Goal: Task Accomplishment & Management: Manage account settings

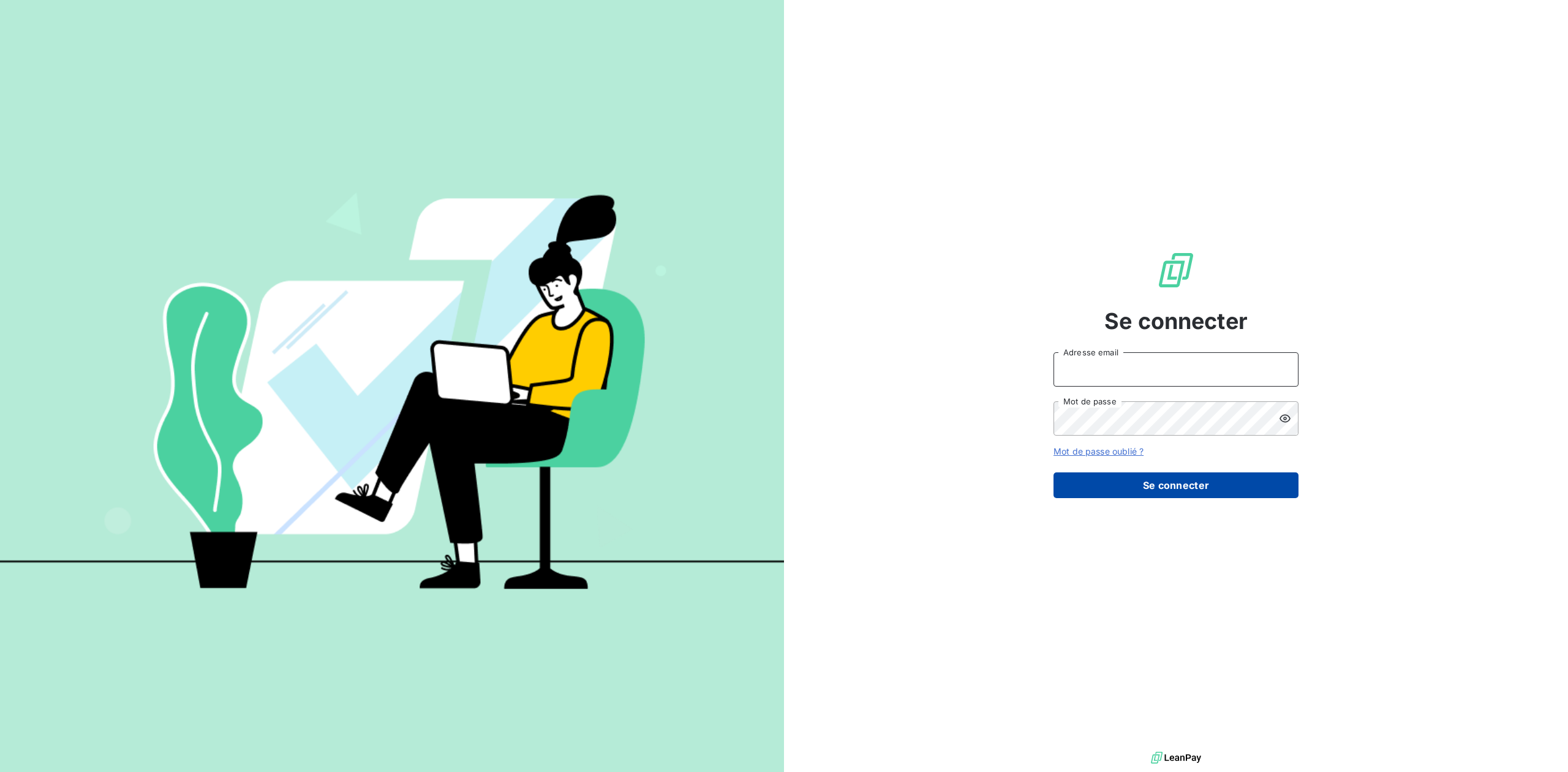
type input "[PERSON_NAME][EMAIL_ADDRESS][DOMAIN_NAME]"
click at [1135, 486] on button "Se connecter" at bounding box center [1176, 485] width 245 height 26
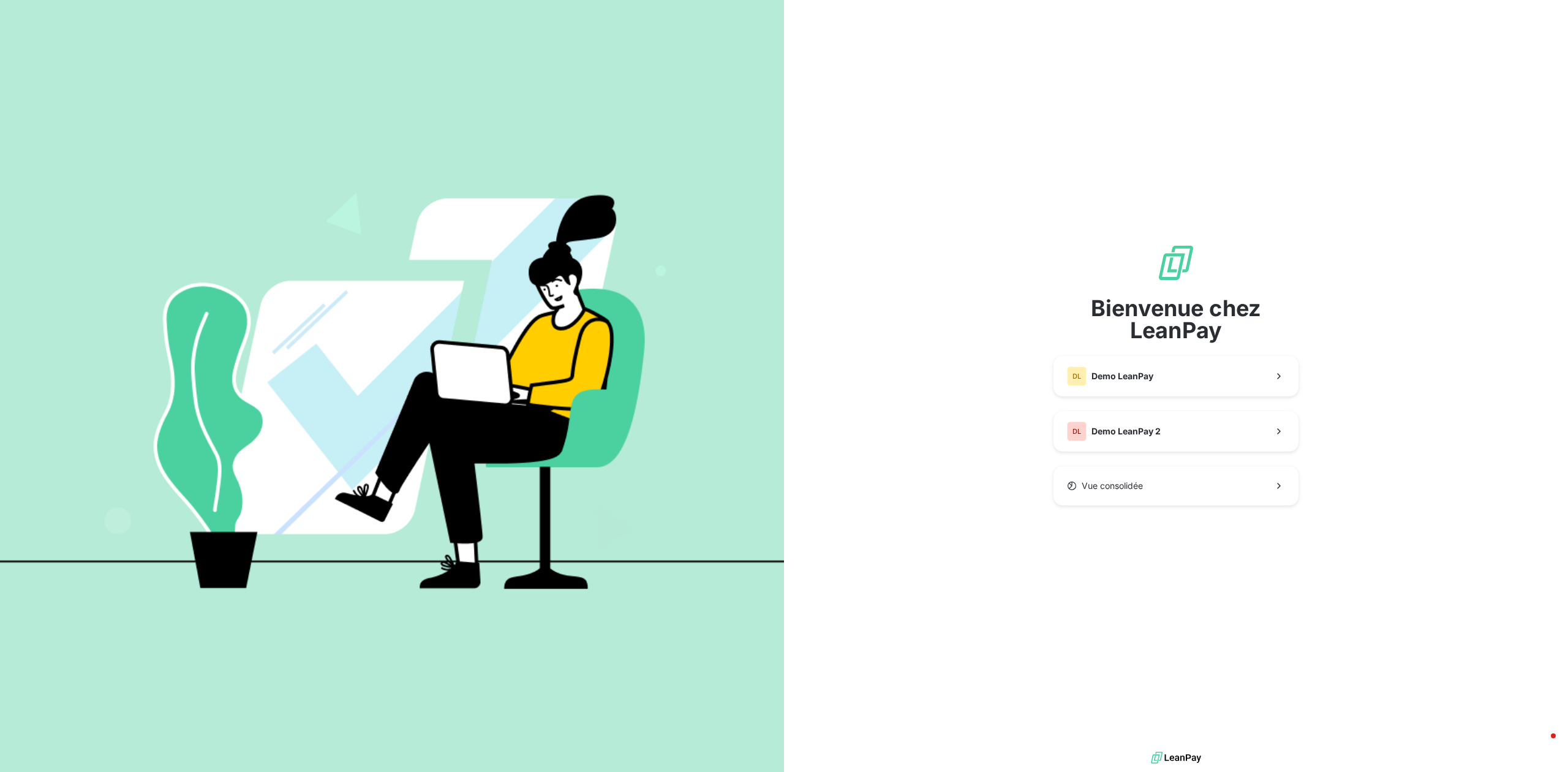
click at [1142, 347] on div "Bienvenue chez LeanPay DL Demo LeanPay DL Demo LeanPay 2 Vue consolidée" at bounding box center [1176, 374] width 245 height 262
click at [1147, 366] on button "DL Demo LeanPay" at bounding box center [1176, 376] width 245 height 40
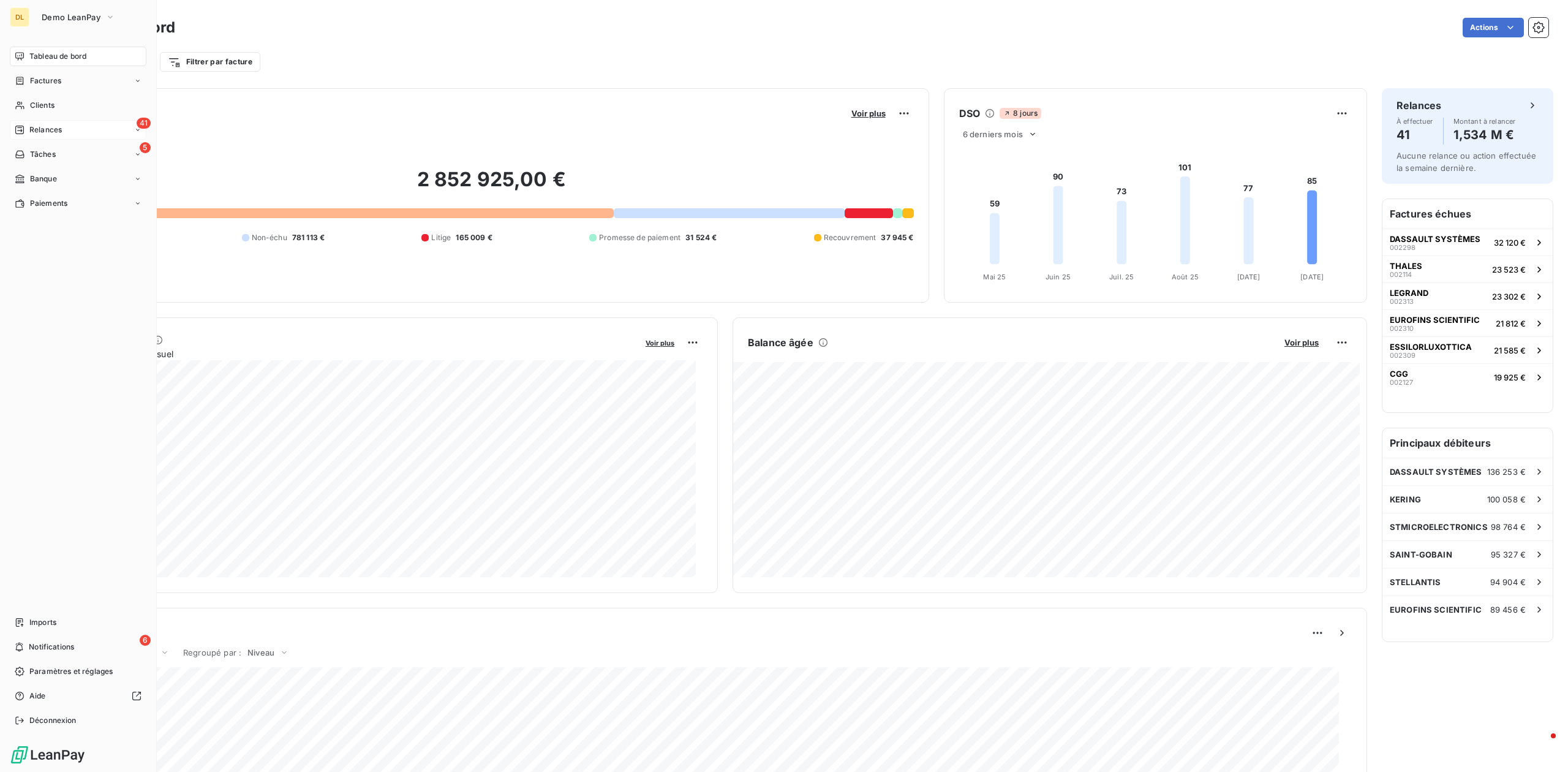
click at [40, 129] on span "Relances" at bounding box center [45, 129] width 32 height 11
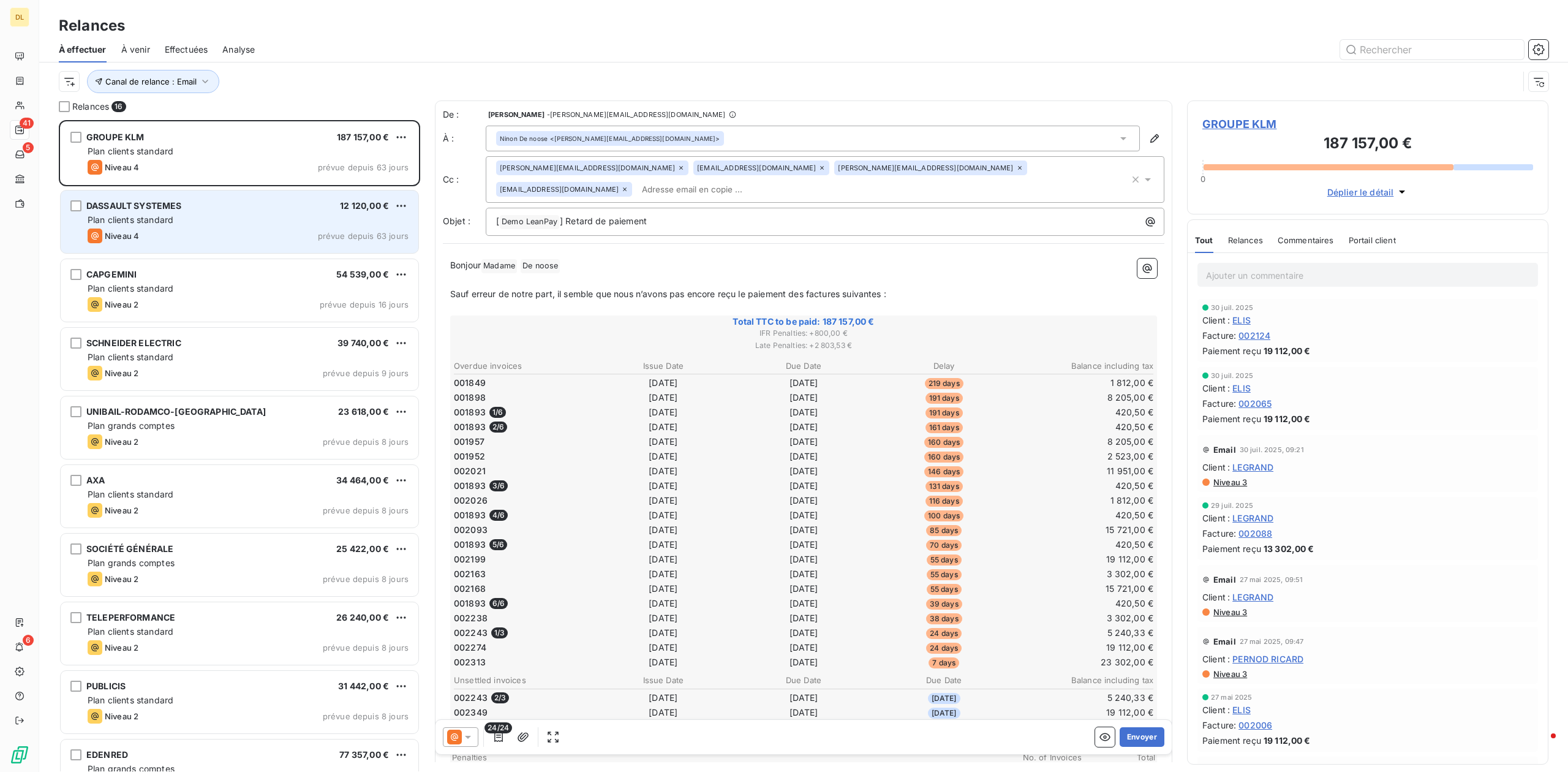
click at [217, 203] on div "DASSAULT SYSTEMES 12 120,00 €" at bounding box center [248, 205] width 321 height 11
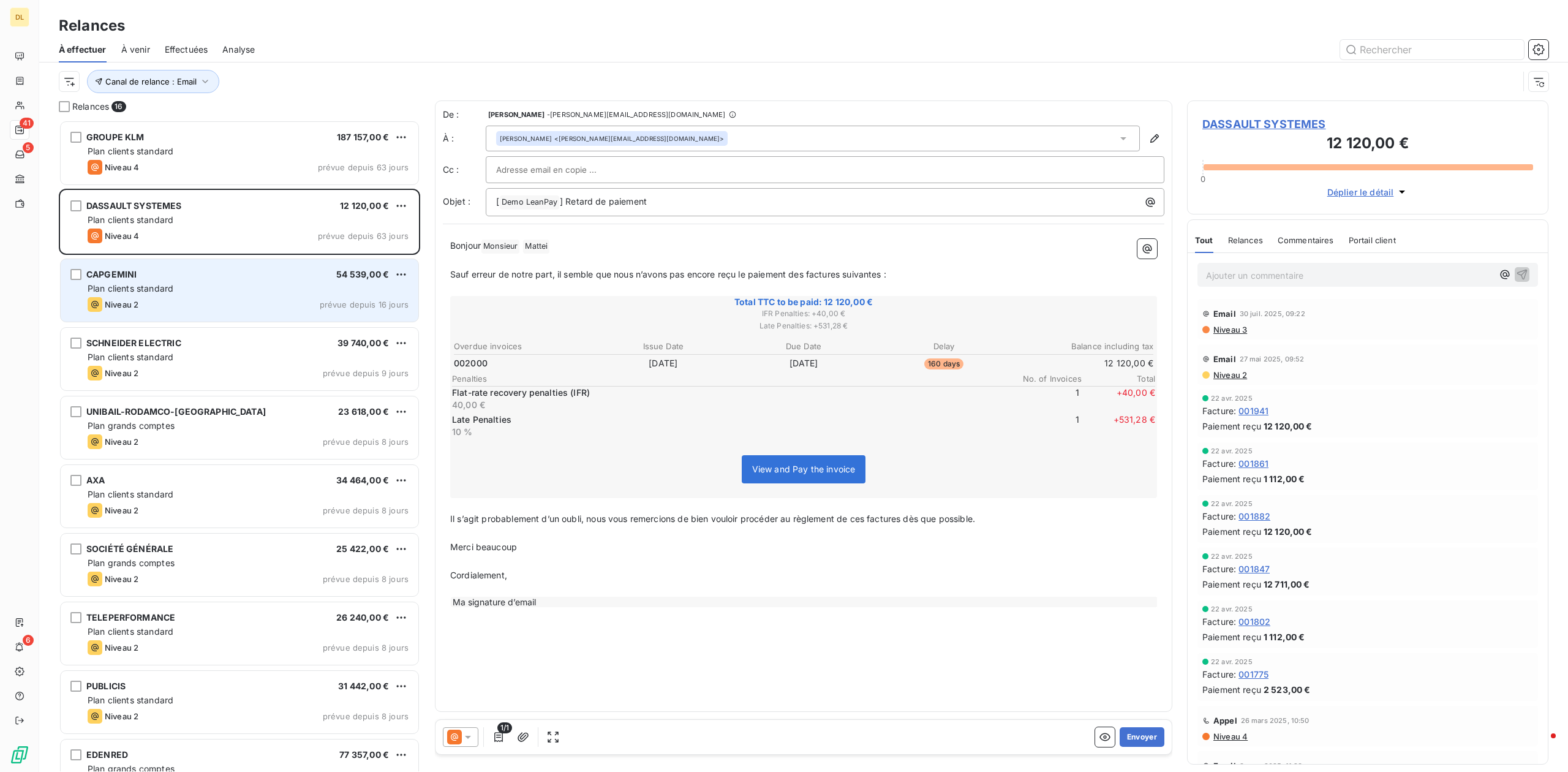
click at [206, 322] on div "CAPGEMINI 54 539,00 € Plan clients standard Niveau 2 prévue depuis 16 jours" at bounding box center [240, 291] width 358 height 63
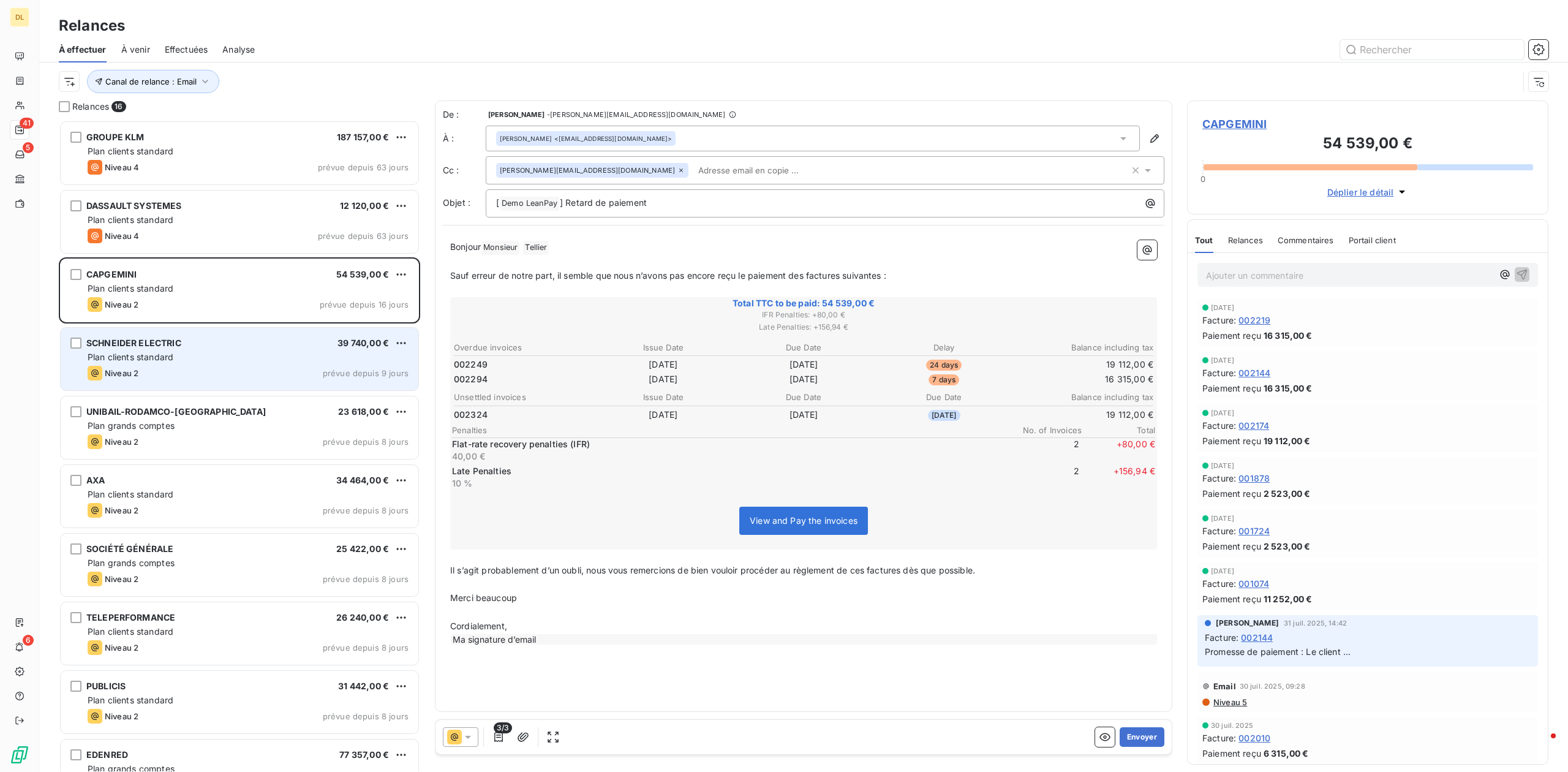
click at [209, 355] on div "Plan clients standard" at bounding box center [248, 357] width 321 height 12
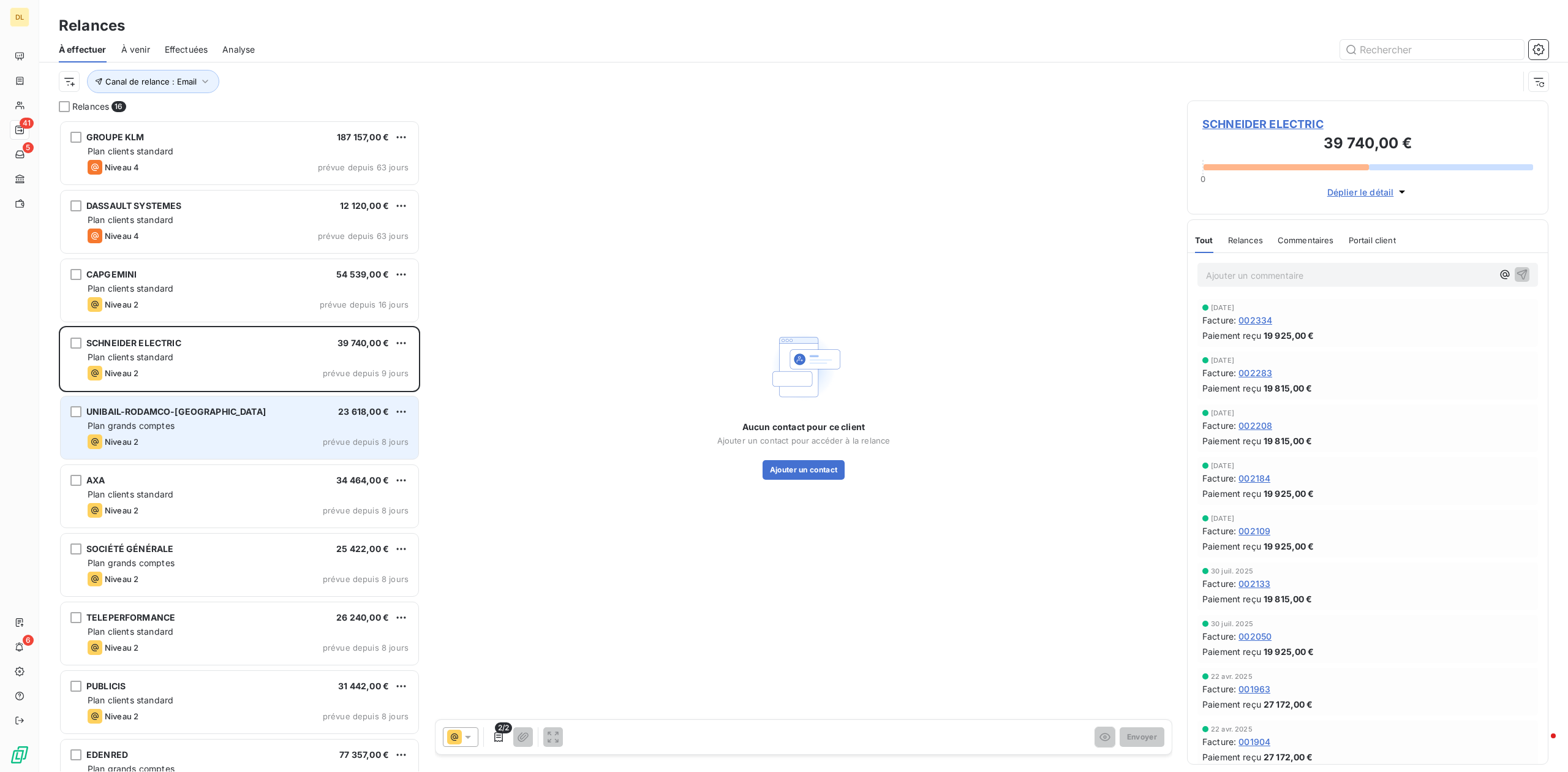
click at [221, 453] on div "UNIBAIL-RODAMCO-[GEOGRAPHIC_DATA] 23 618,00 € Plan grands comptes Niveau 2 prév…" at bounding box center [240, 428] width 358 height 63
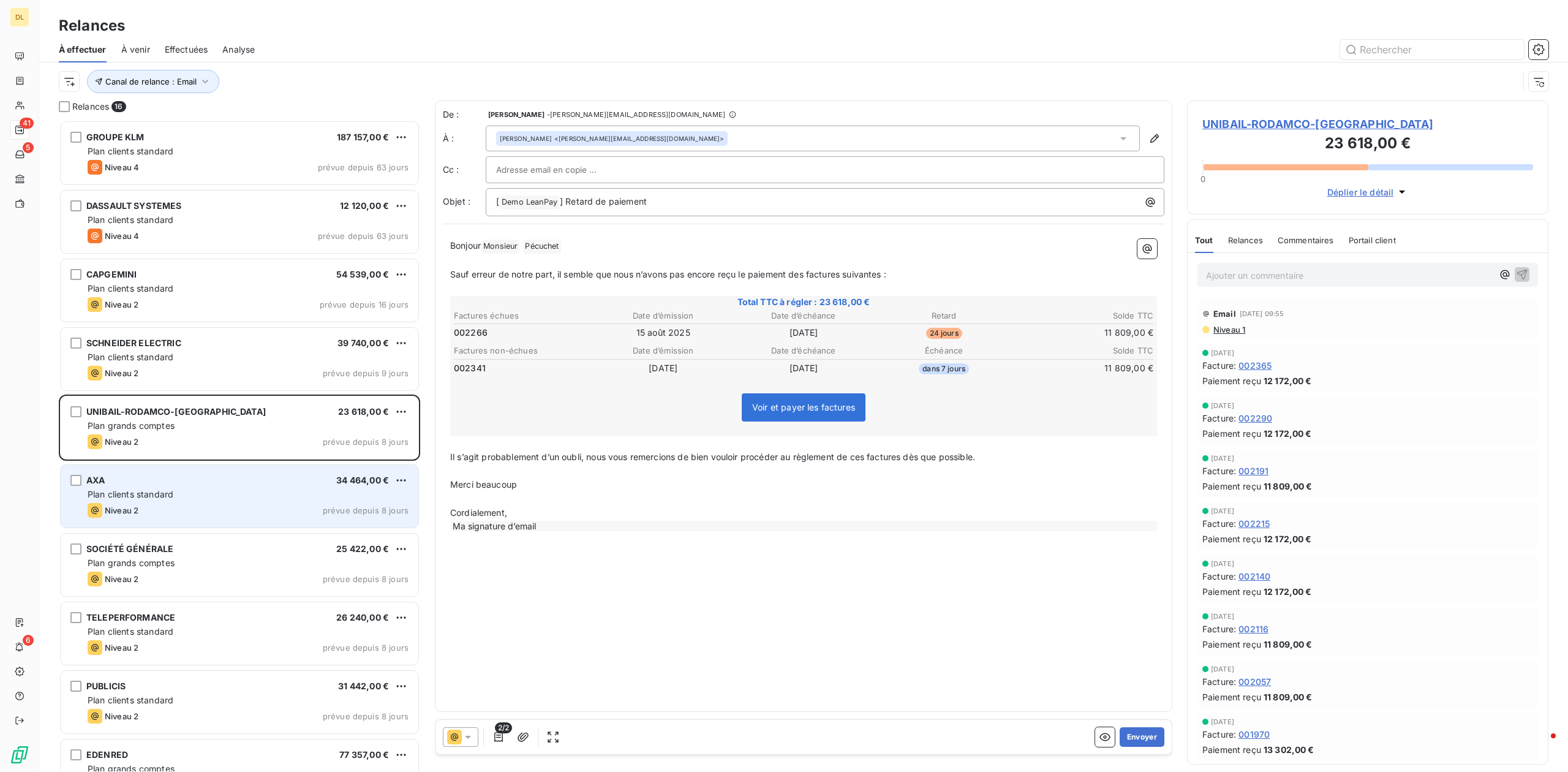
click at [237, 503] on div "AXA 34 464,00 € Plan clients standard Niveau 2 prévue depuis 8 jours" at bounding box center [240, 496] width 358 height 63
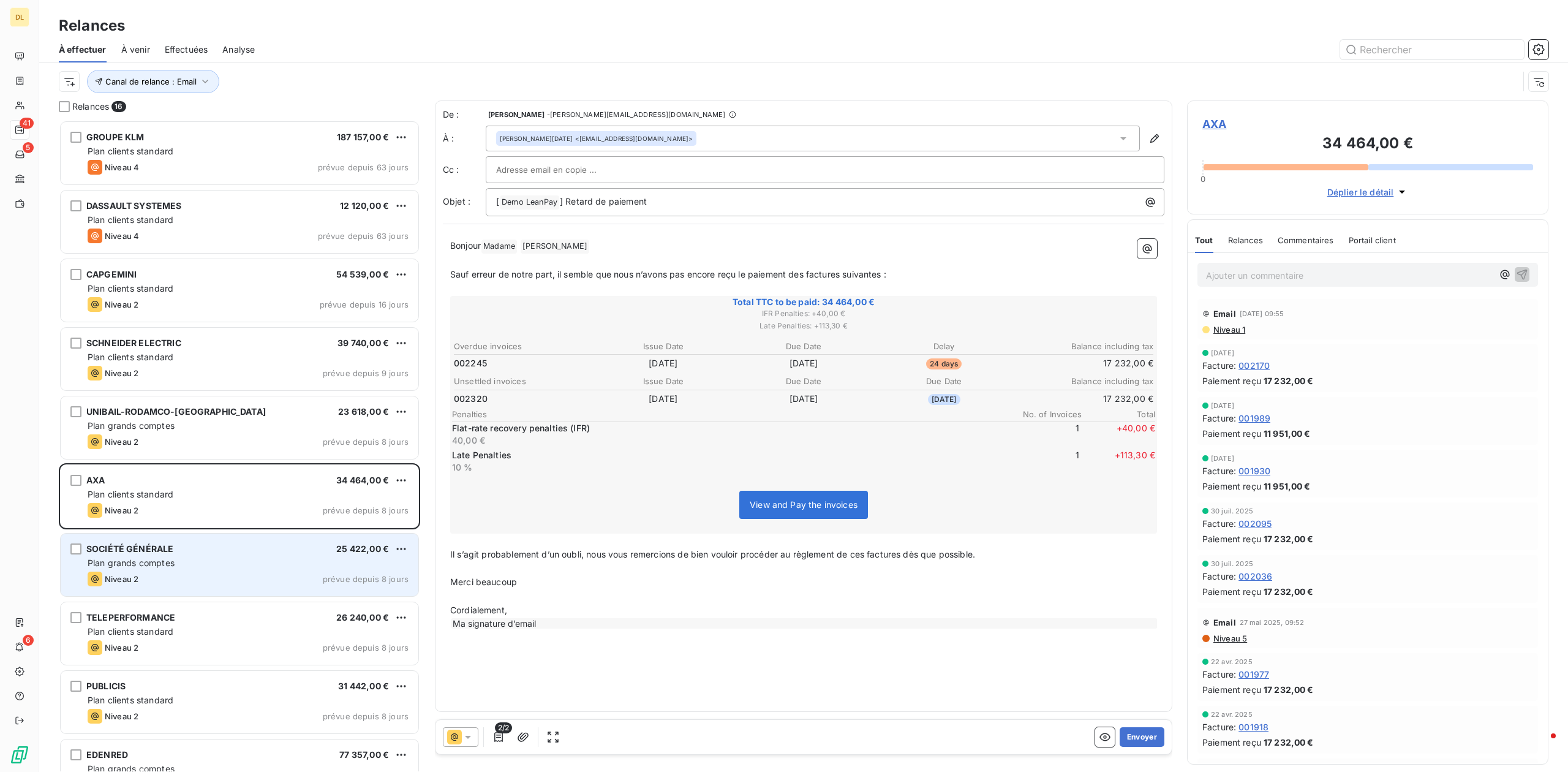
click at [214, 574] on div "Niveau 2 prévue depuis 8 jours" at bounding box center [248, 579] width 321 height 15
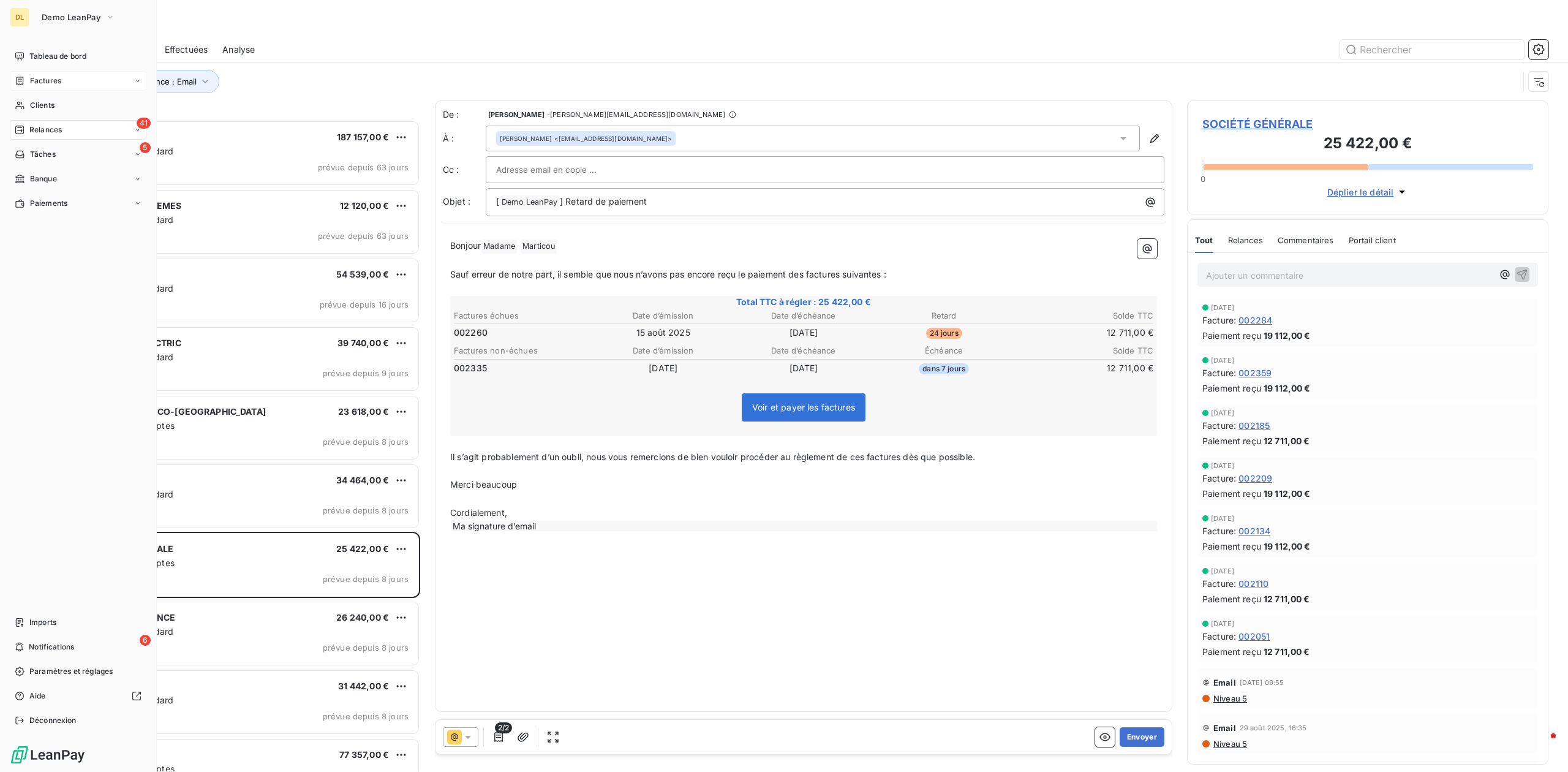
click at [58, 82] on span "Factures" at bounding box center [45, 80] width 31 height 11
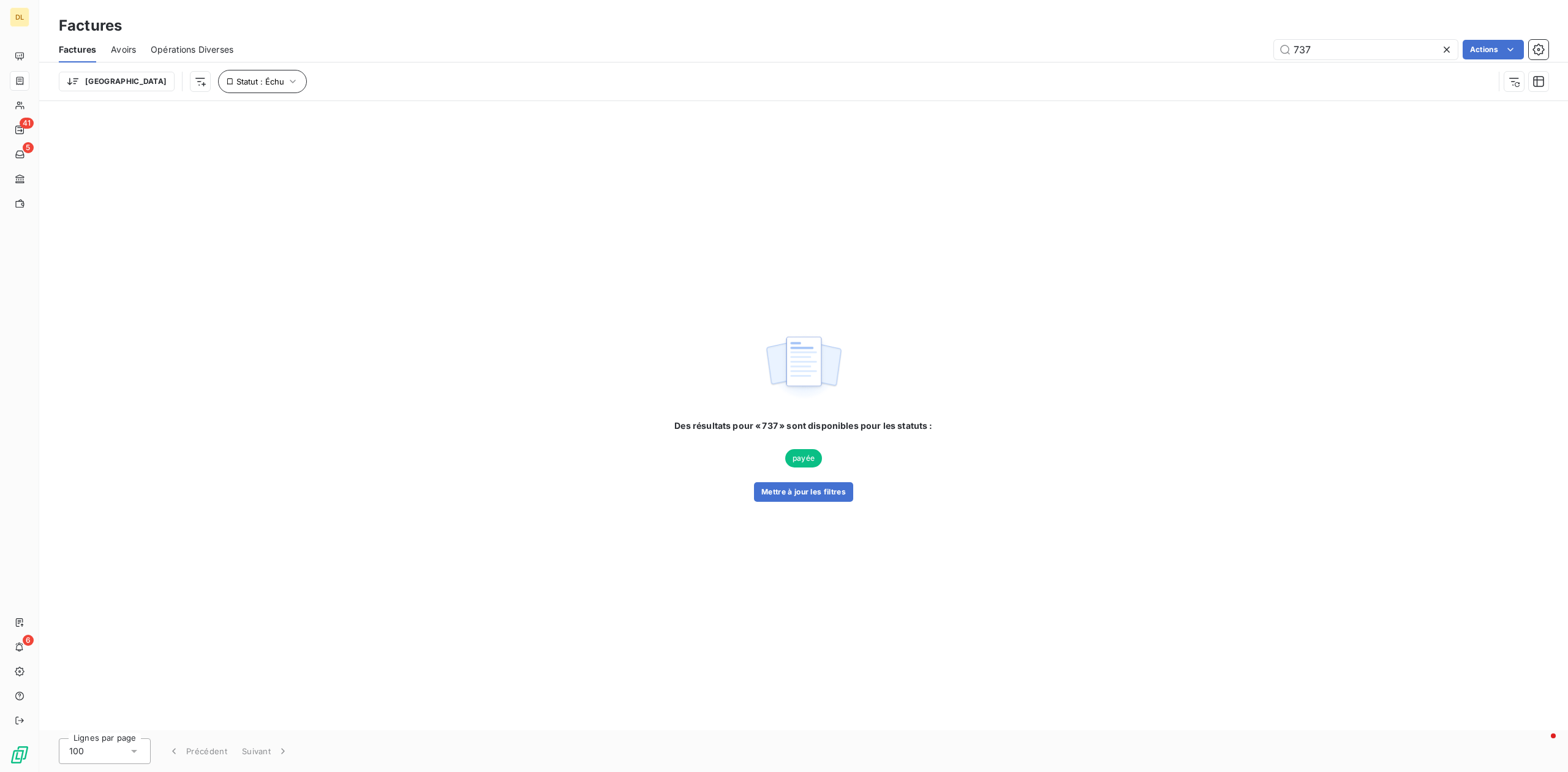
type input "737"
click at [223, 72] on button "Statut : Échu" at bounding box center [262, 82] width 89 height 23
click at [348, 113] on div "échue" at bounding box center [383, 113] width 176 height 26
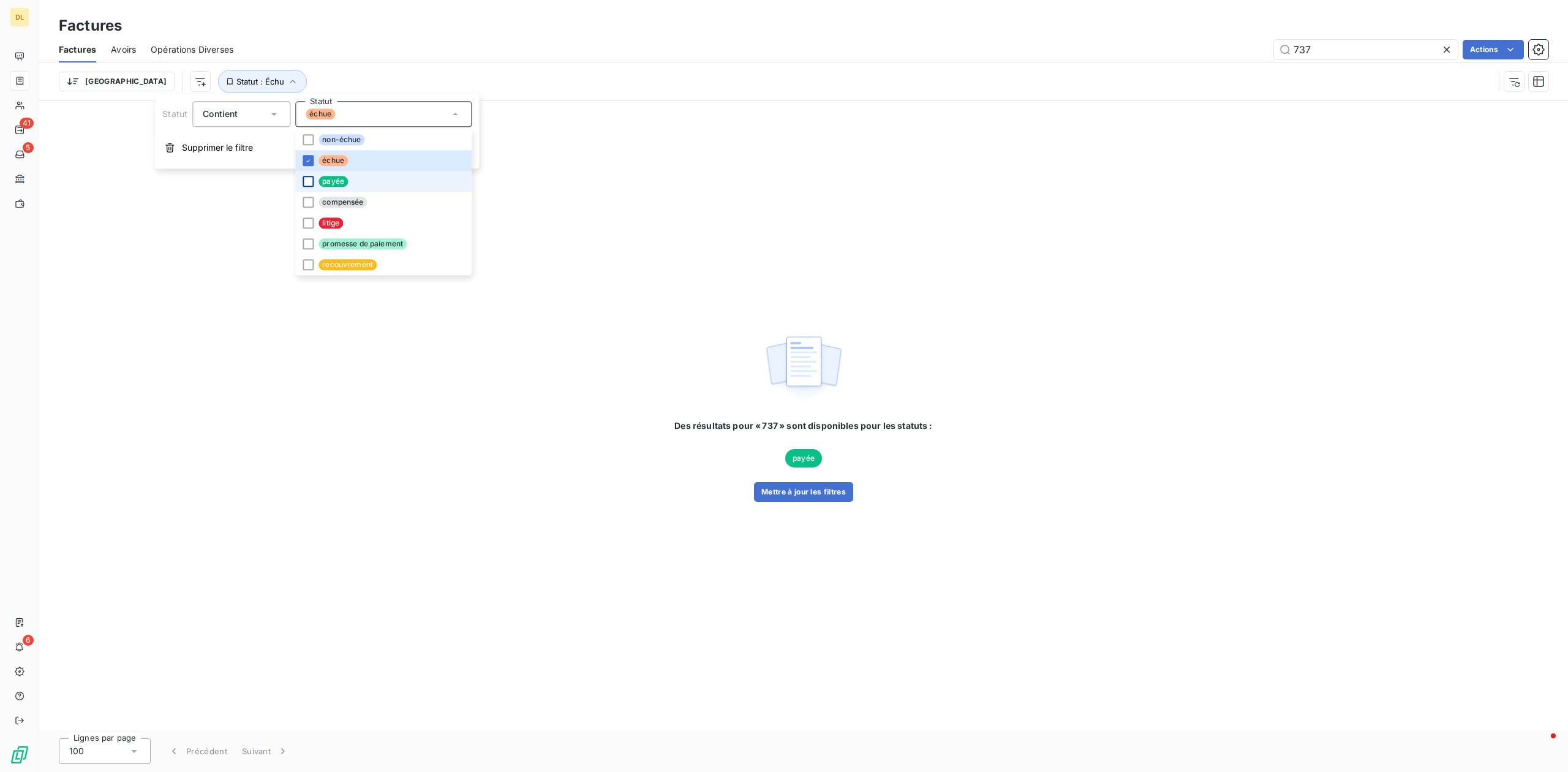
click at [305, 180] on div at bounding box center [308, 181] width 11 height 11
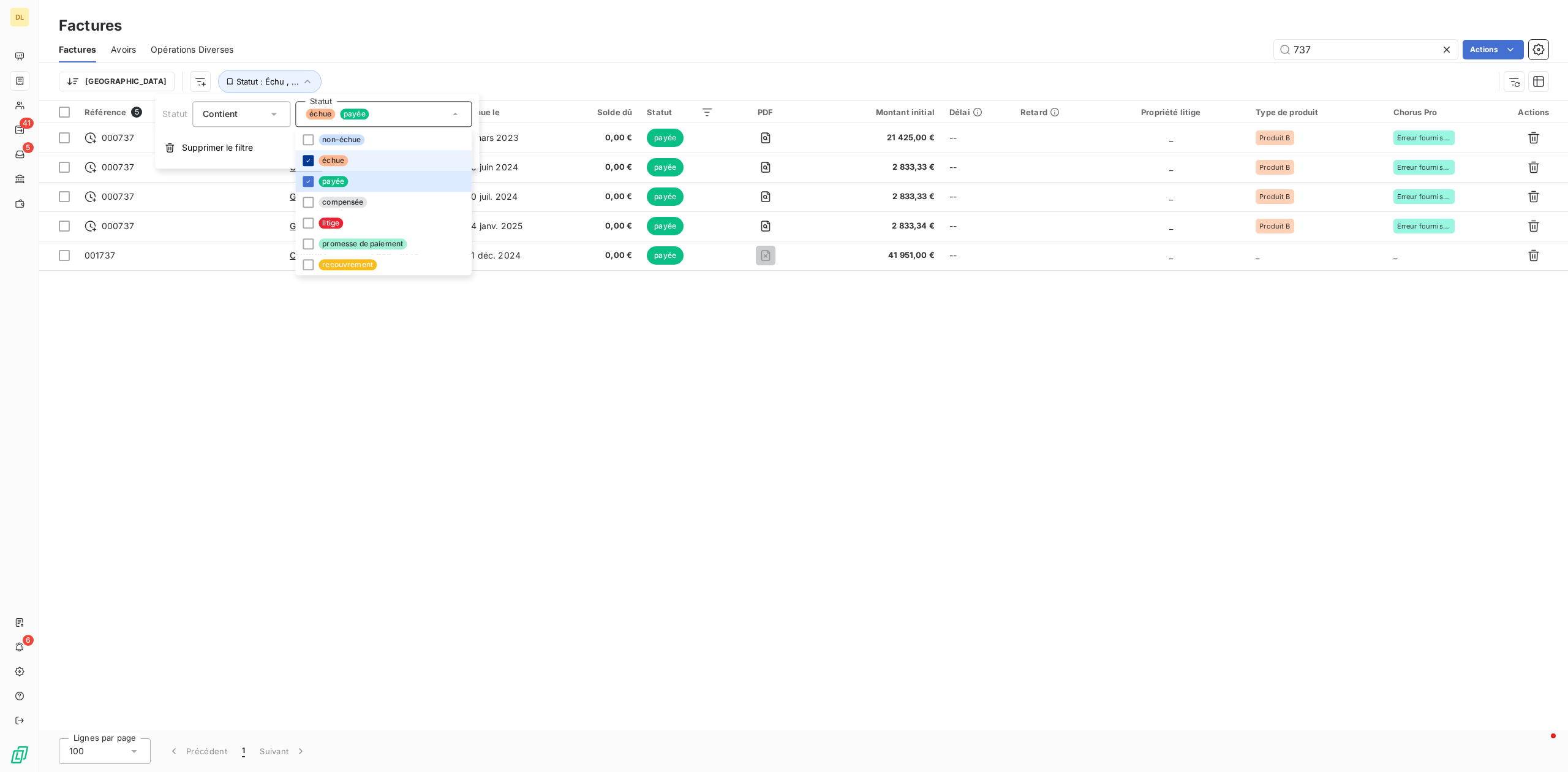
click at [309, 157] on icon at bounding box center [308, 161] width 7 height 7
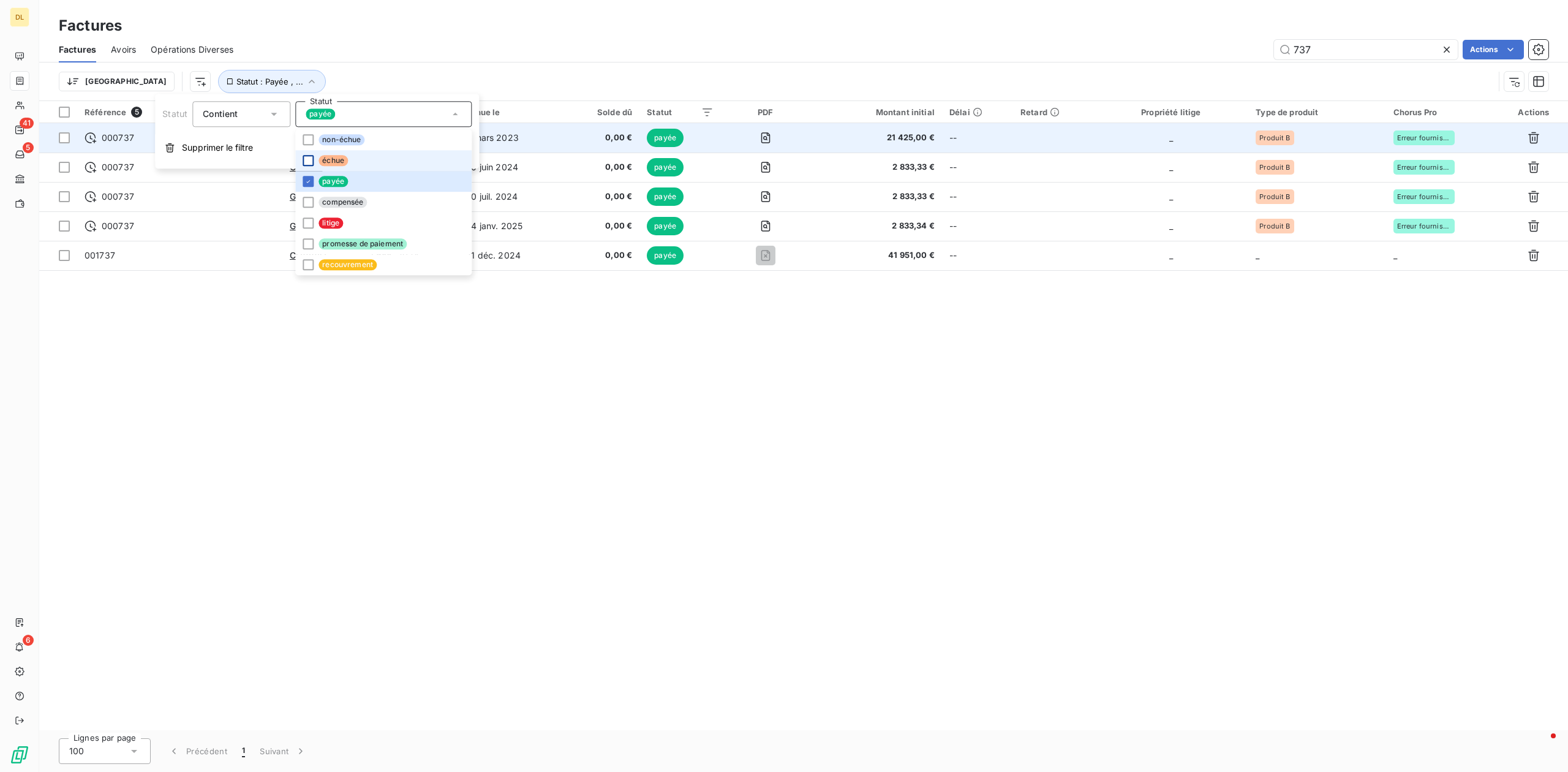
click at [815, 140] on td "21 425,00 €" at bounding box center [876, 138] width 132 height 29
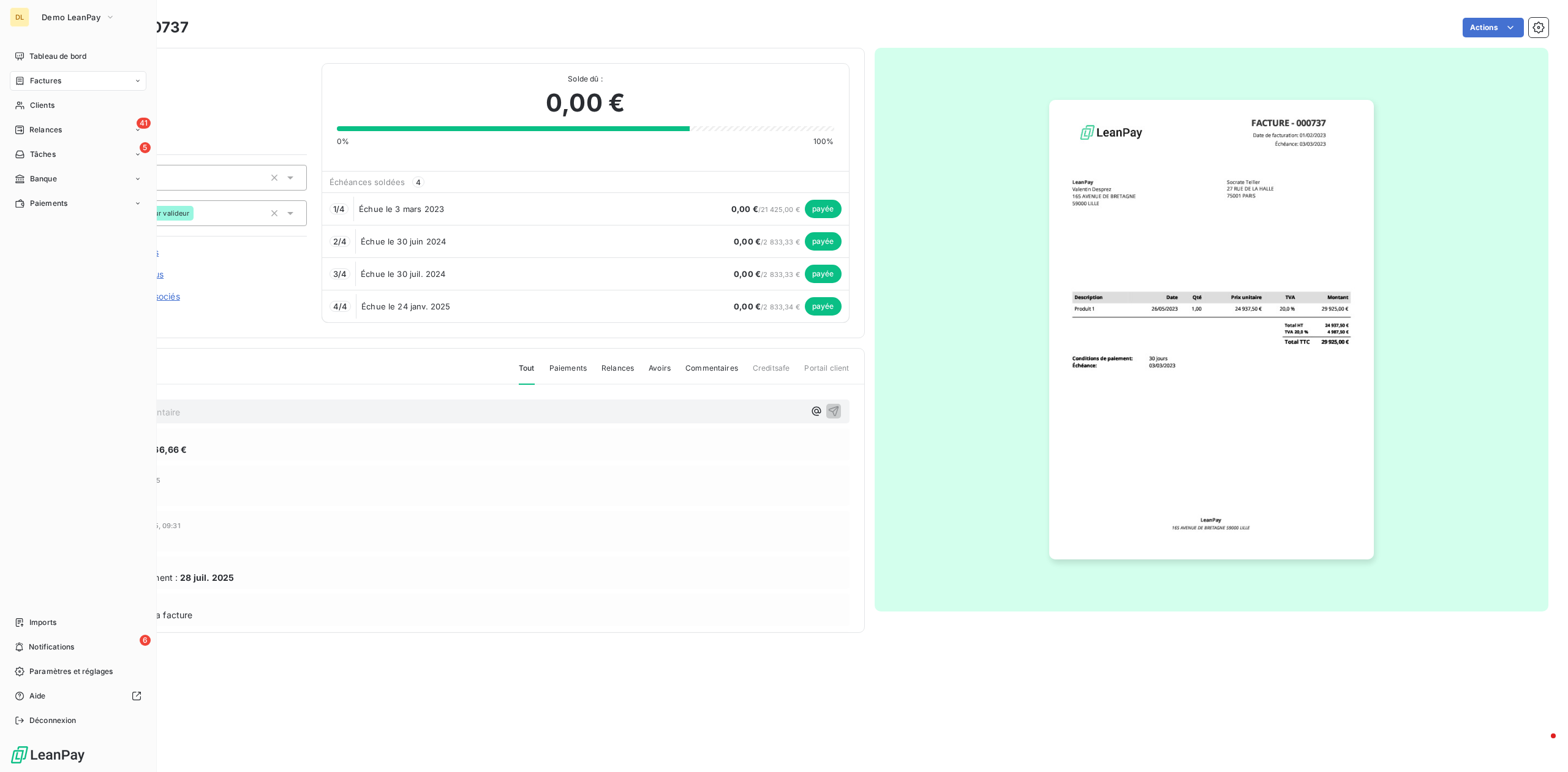
click at [25, 84] on icon at bounding box center [20, 80] width 10 height 10
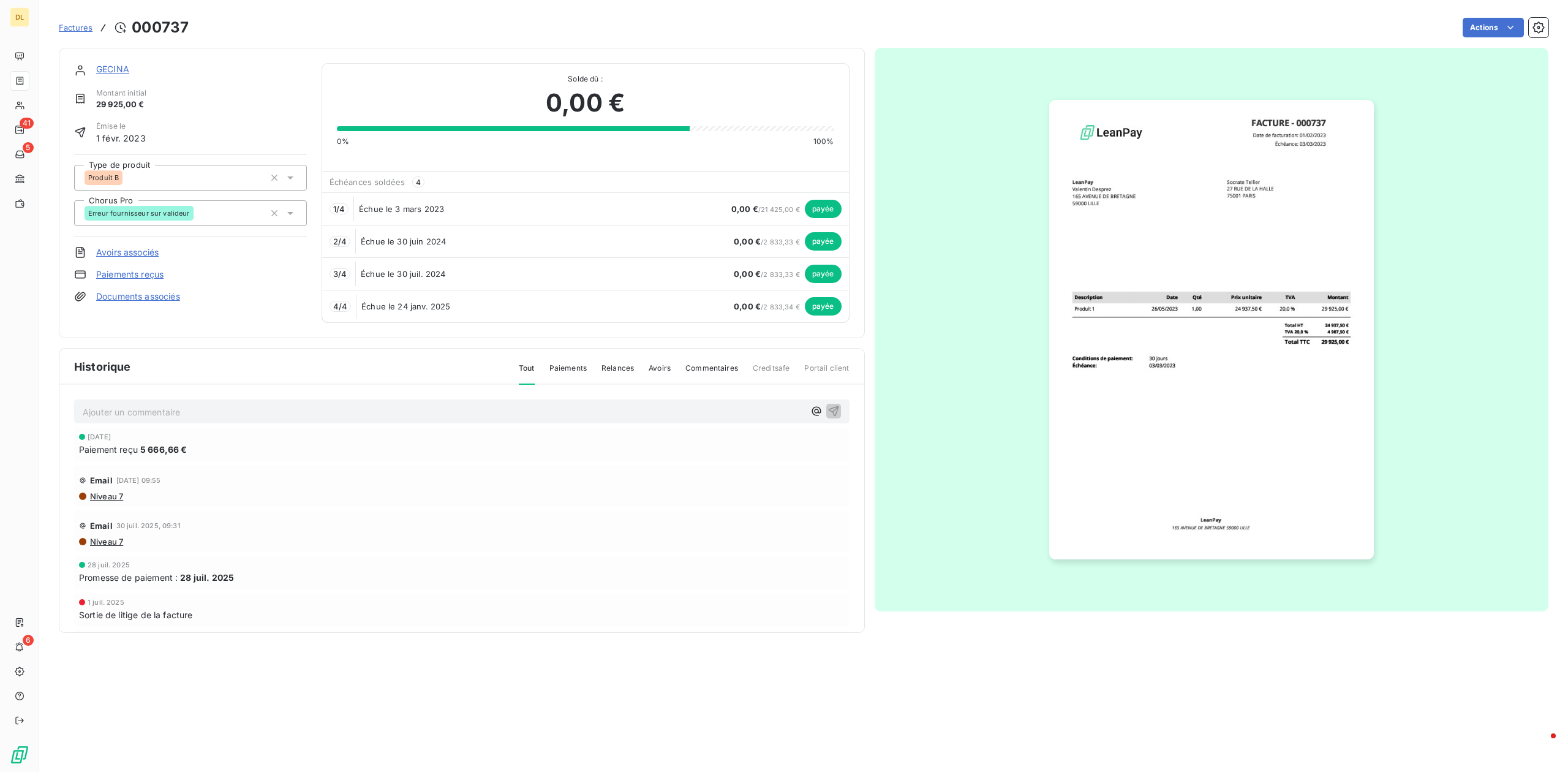
click at [70, 32] on span "Factures" at bounding box center [75, 27] width 34 height 10
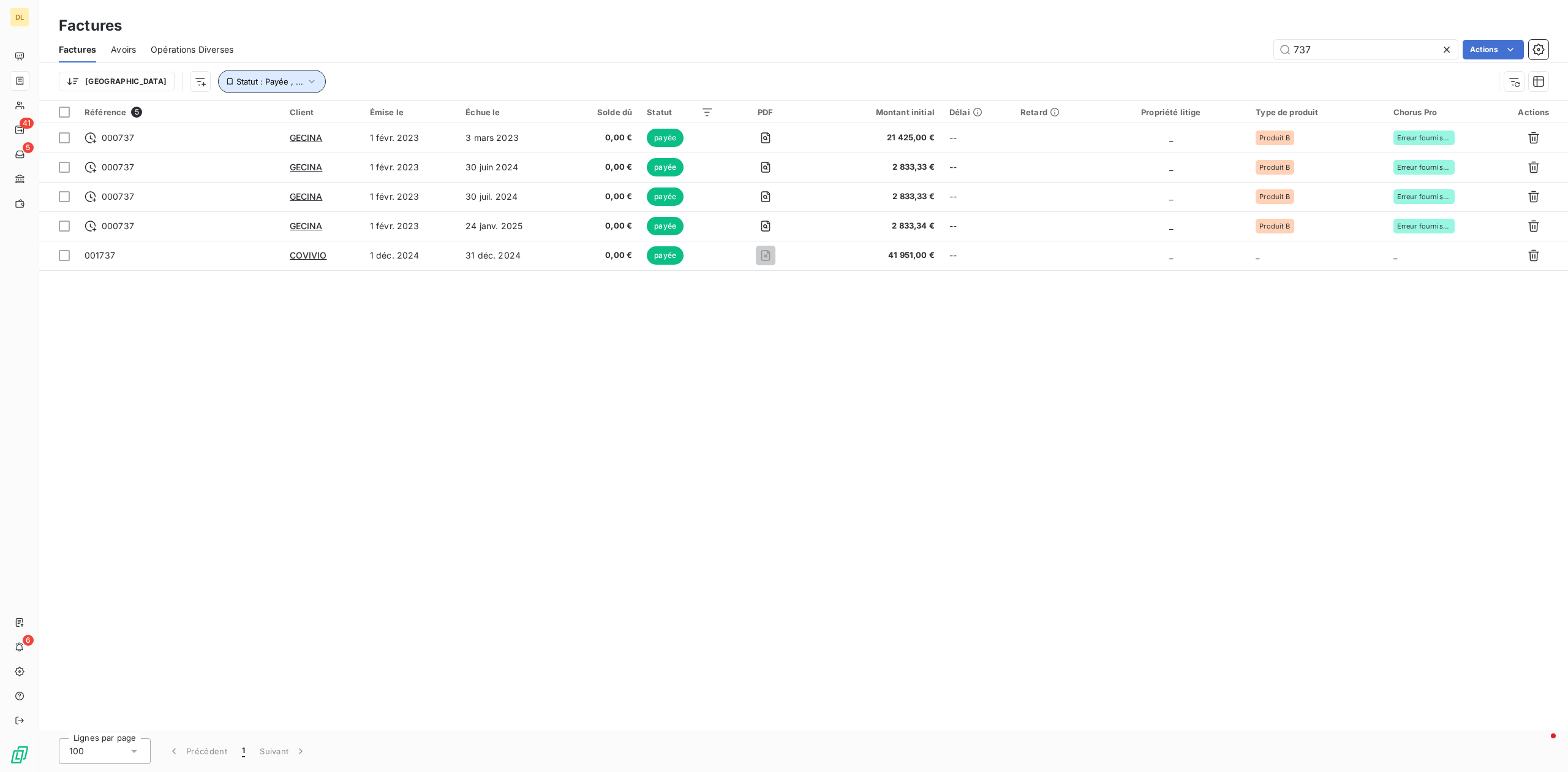
click at [237, 83] on span "Statut : Payée , ..." at bounding box center [270, 81] width 66 height 10
click at [343, 118] on div "payée" at bounding box center [383, 113] width 176 height 26
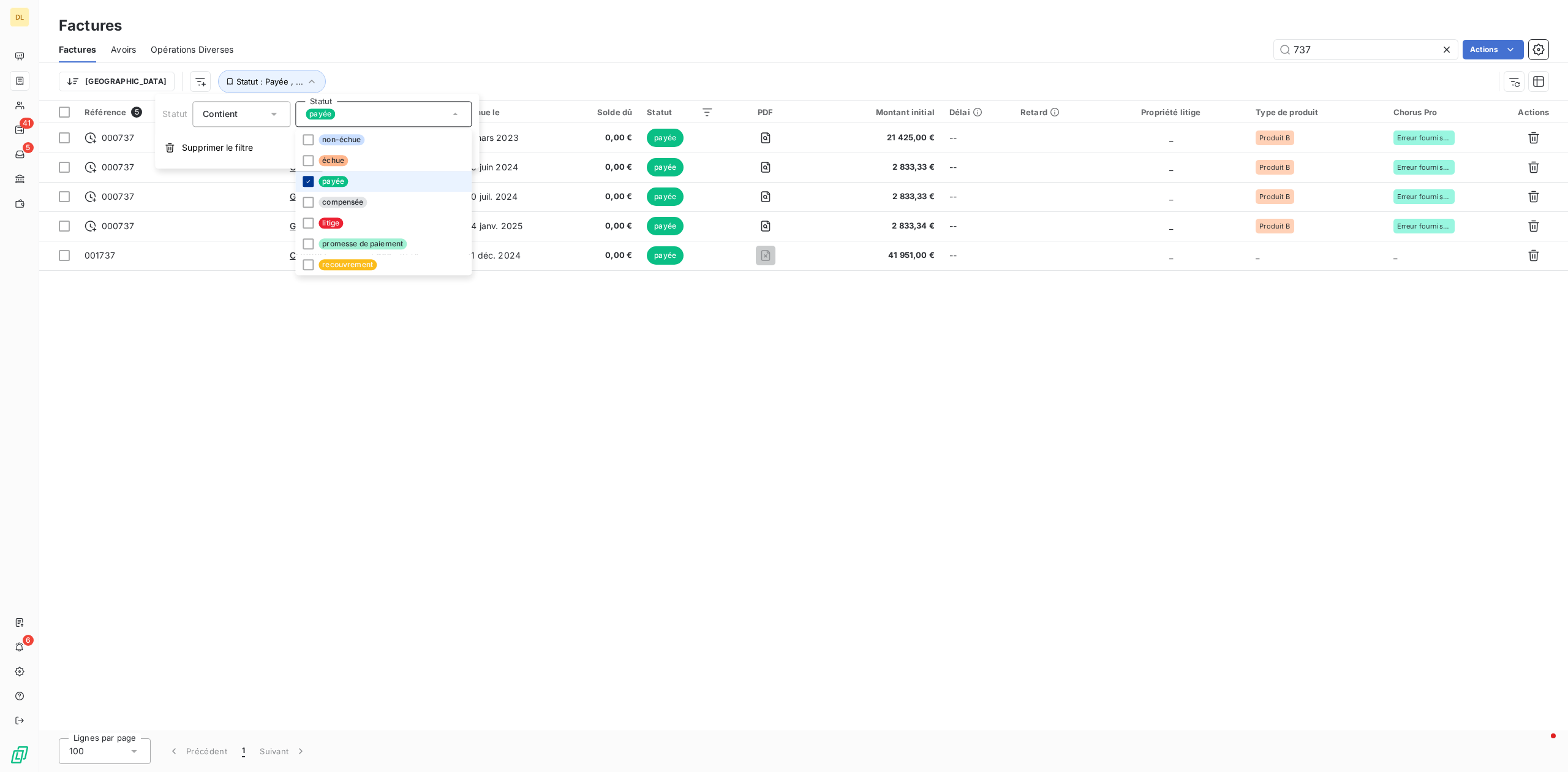
click at [308, 181] on icon at bounding box center [308, 181] width 4 height 2
click at [481, 49] on div "737 Actions" at bounding box center [899, 49] width 1301 height 20
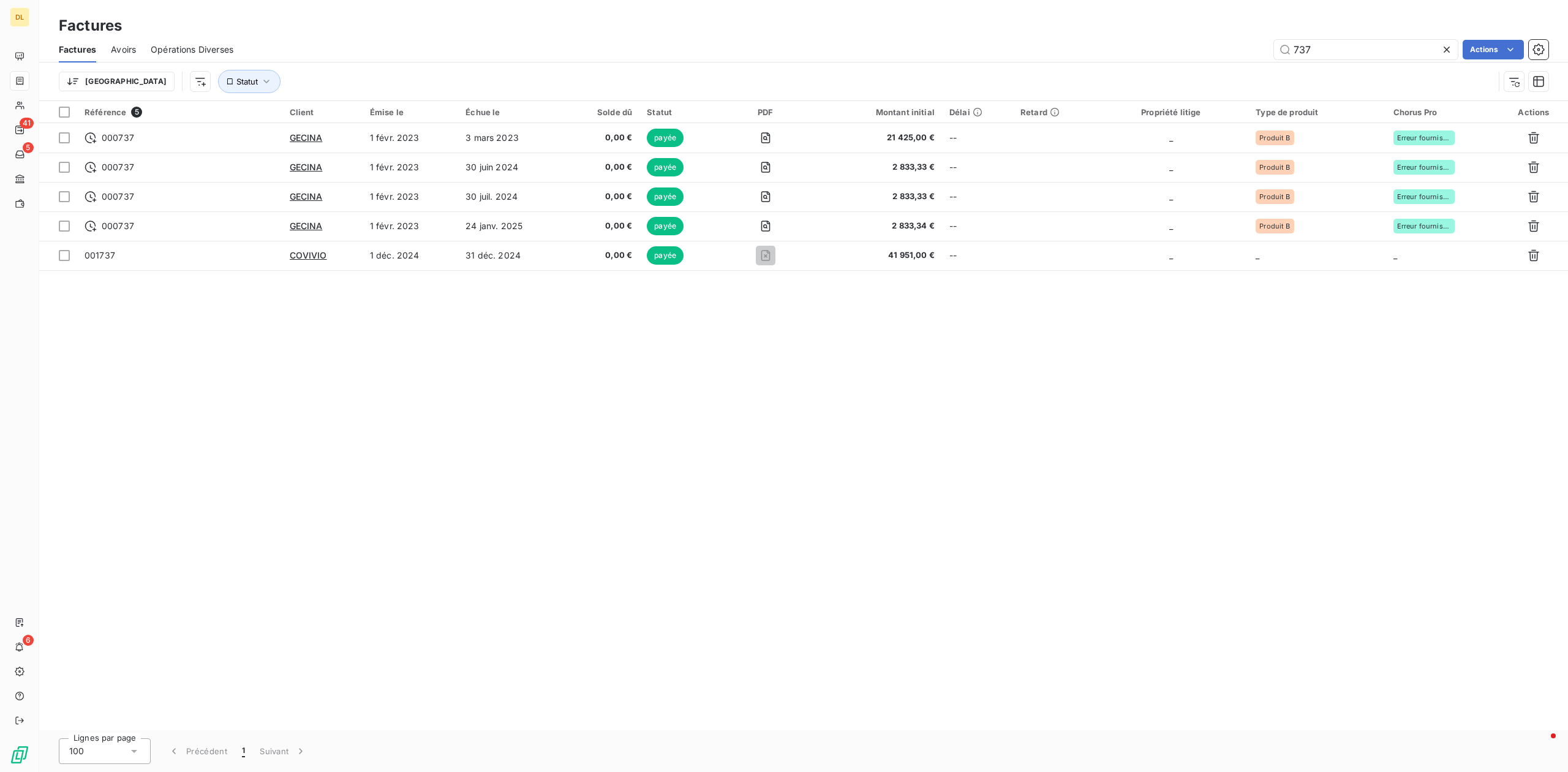
click at [1442, 48] on icon at bounding box center [1447, 50] width 12 height 12
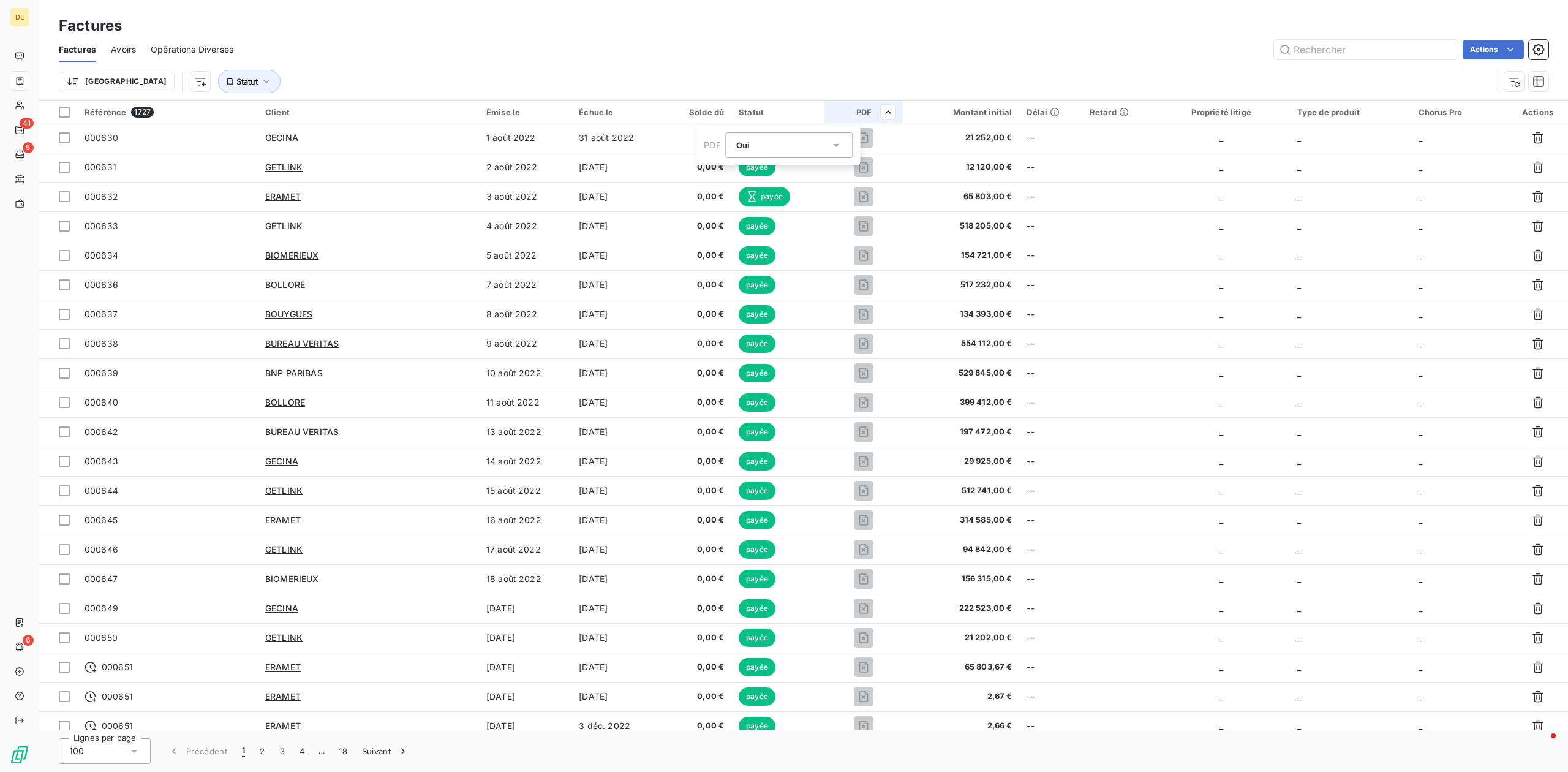
click at [821, 148] on div "Oui is_true" at bounding box center [783, 145] width 94 height 17
click at [778, 173] on li "Oui" at bounding box center [789, 174] width 127 height 22
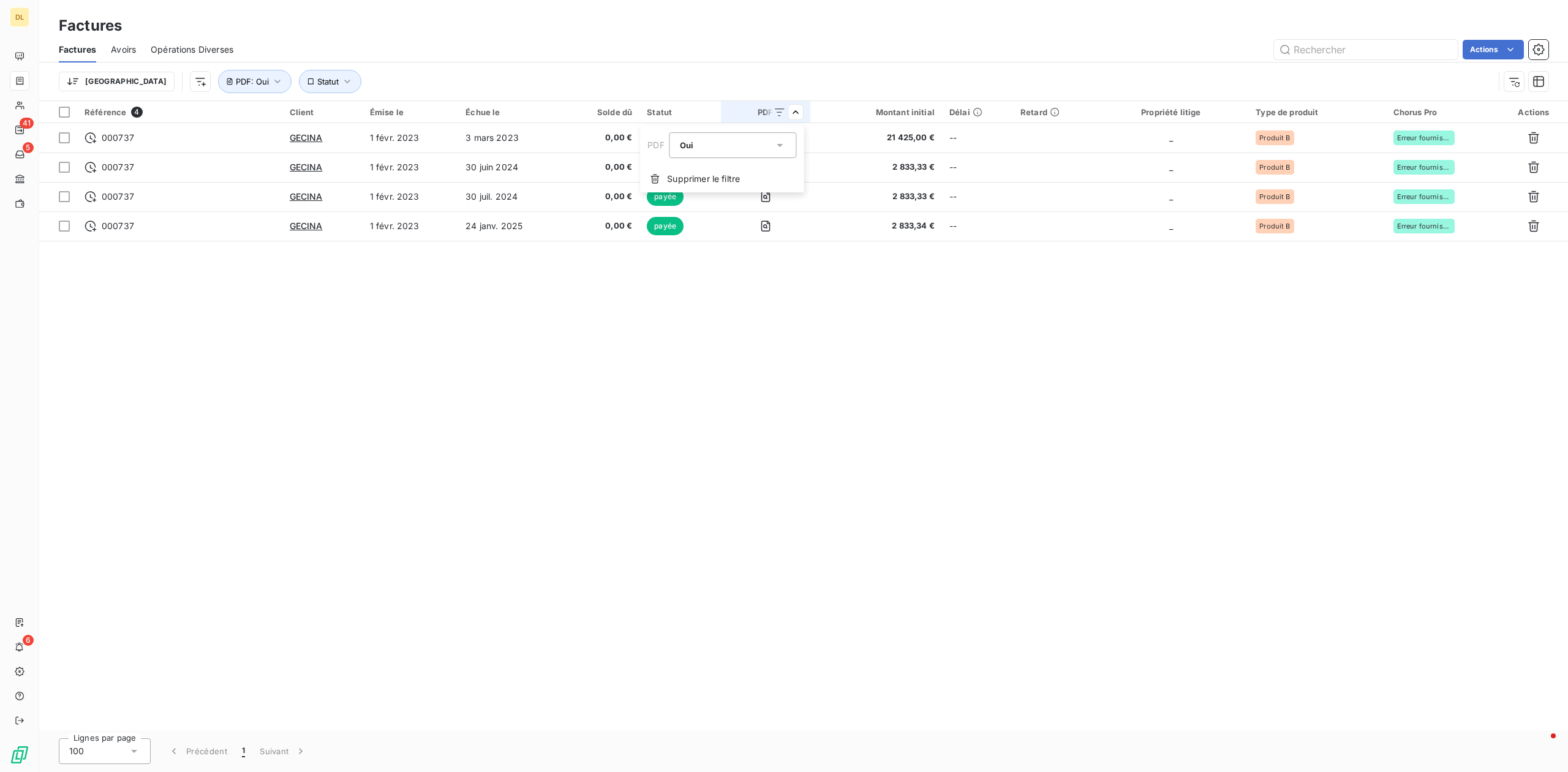
click at [869, 57] on html "DL 41 5 6 Factures Factures Avoirs Opérations Diverses Actions Trier Statut PDF…" at bounding box center [784, 386] width 1568 height 772
click at [784, 116] on icon at bounding box center [780, 112] width 12 height 12
click at [728, 292] on html "DL 41 5 6 Factures Factures Avoirs Opérations Diverses Actions Trier Statut PDF…" at bounding box center [784, 386] width 1568 height 772
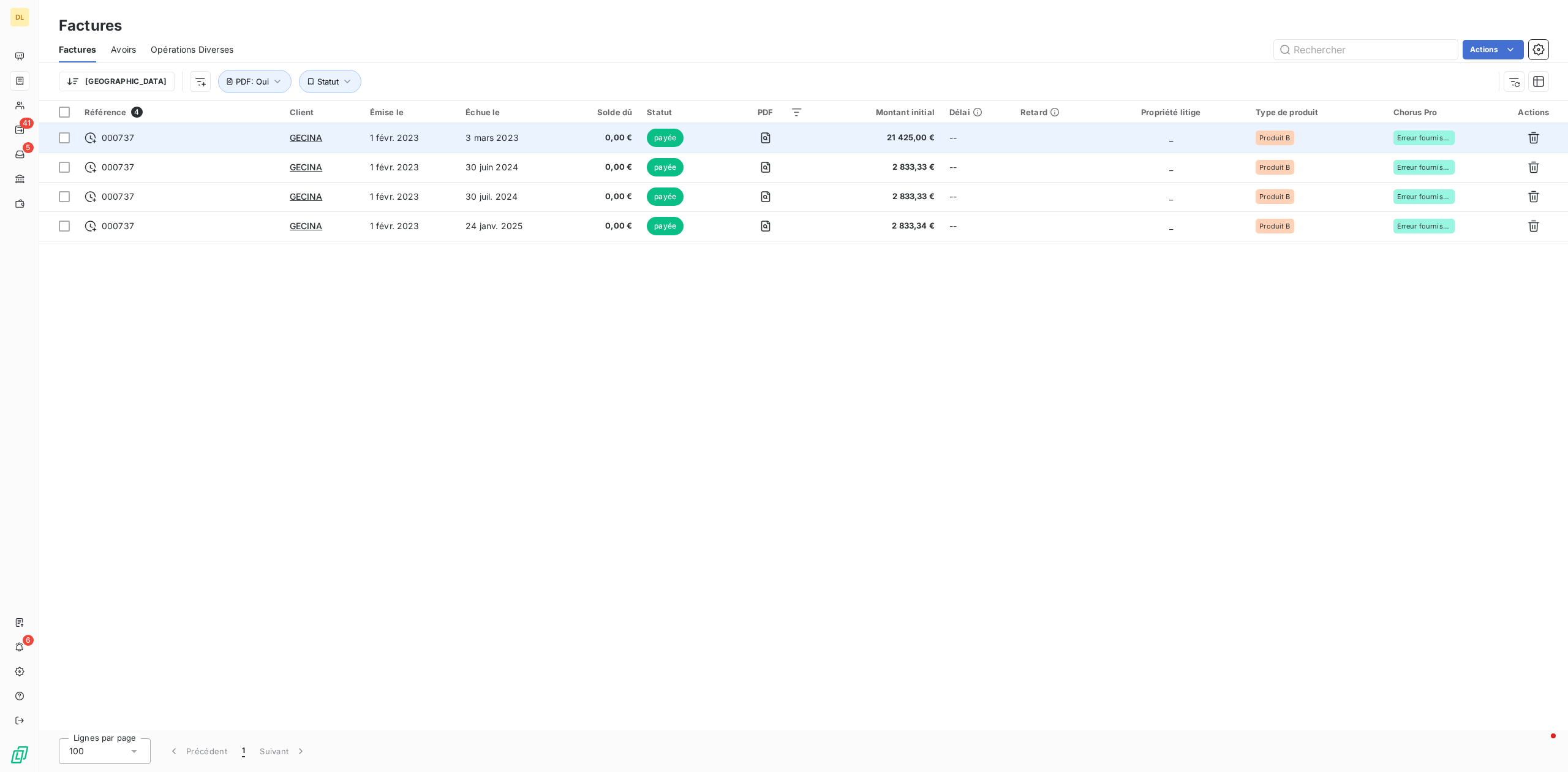
click at [647, 148] on td "payée" at bounding box center [680, 138] width 82 height 29
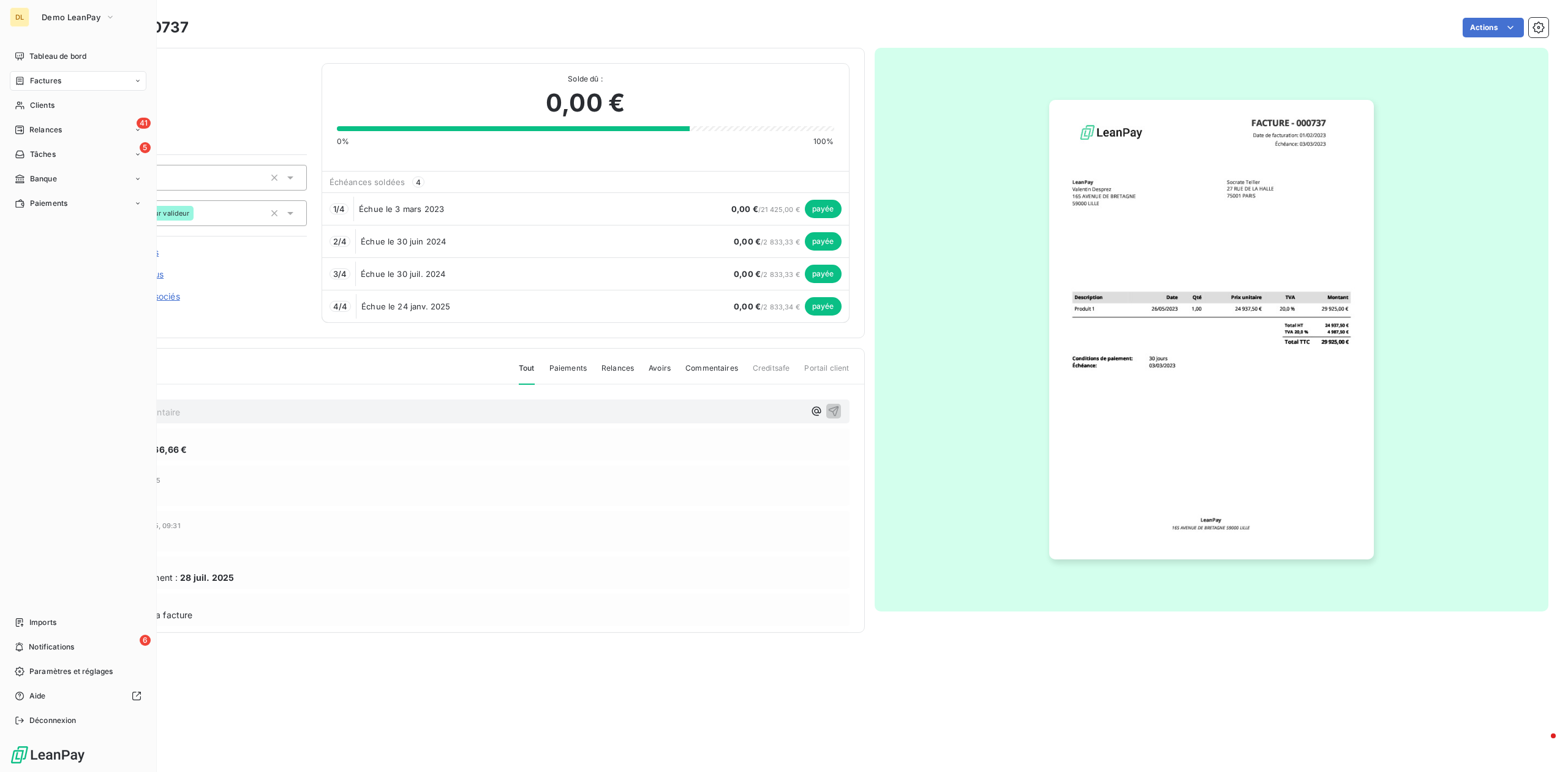
click at [43, 91] on nav "Tableau de bord Factures Clients 41 Relances 5 Tâches Banque Paiements" at bounding box center [77, 130] width 137 height 167
click at [50, 82] on span "Factures" at bounding box center [45, 80] width 31 height 11
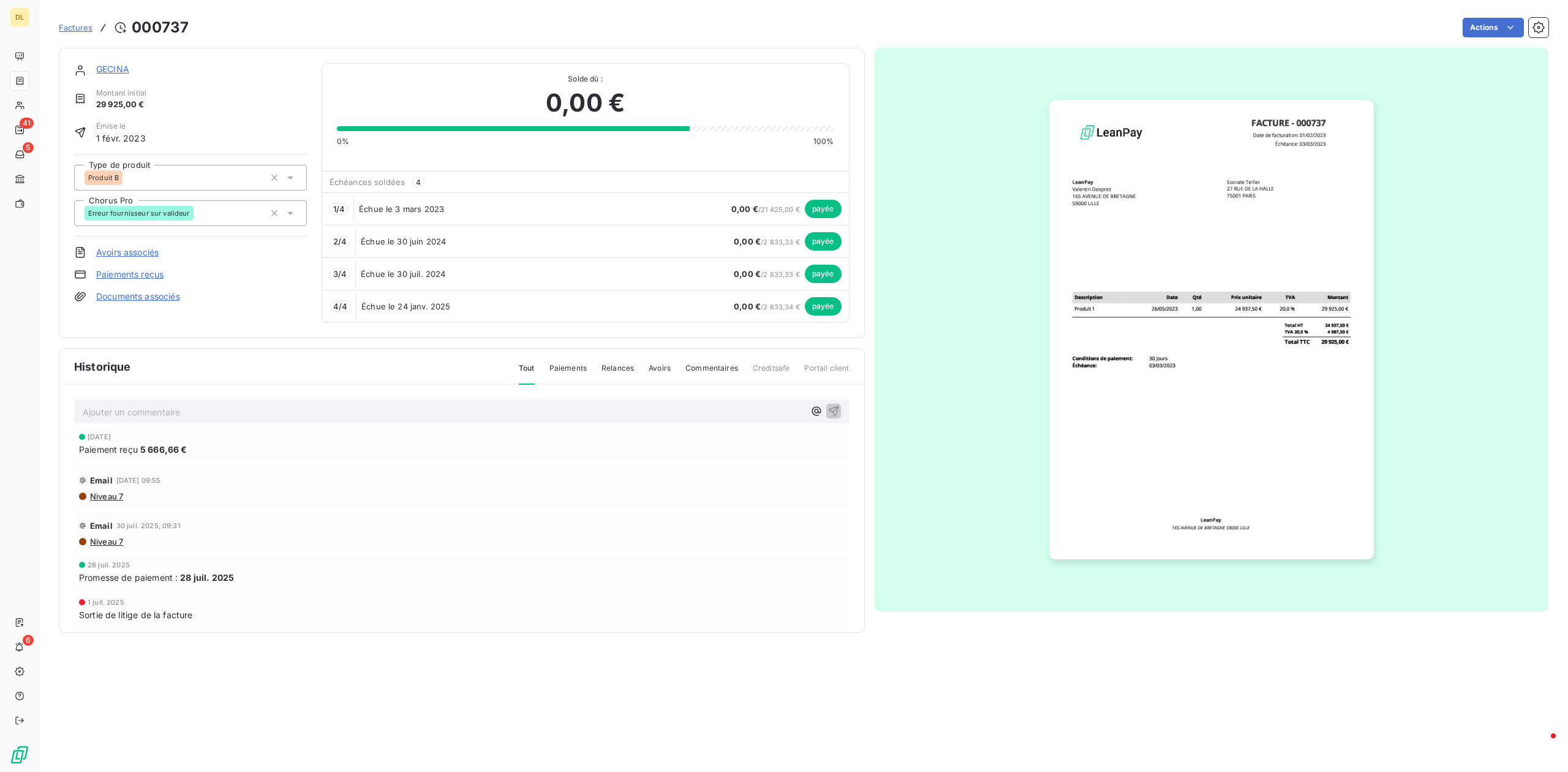
click at [62, 30] on span "Factures" at bounding box center [75, 27] width 34 height 10
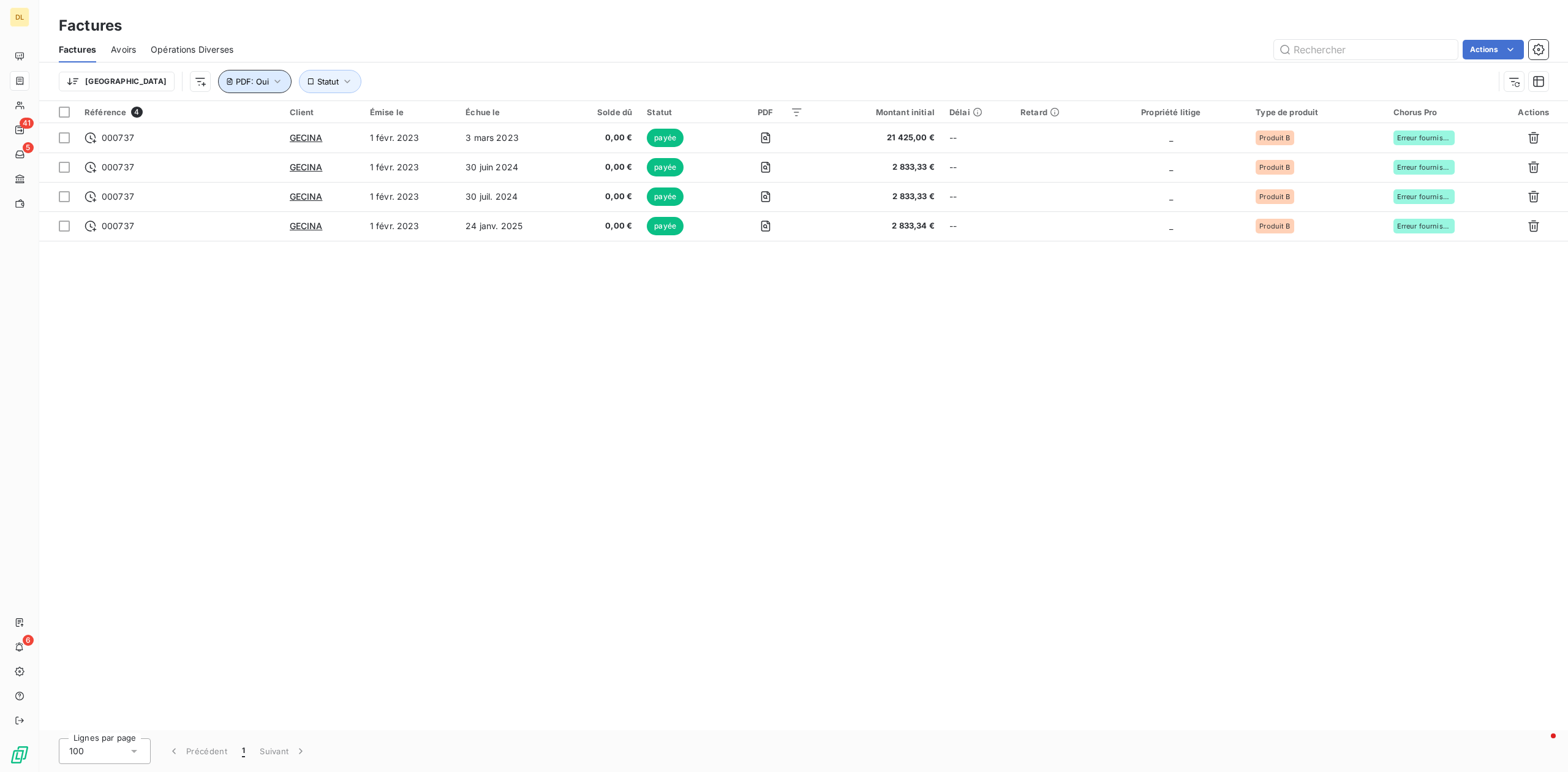
click at [271, 84] on icon "button" at bounding box center [277, 81] width 12 height 12
click at [227, 145] on span "Supprimer le filtre" at bounding box center [217, 148] width 71 height 12
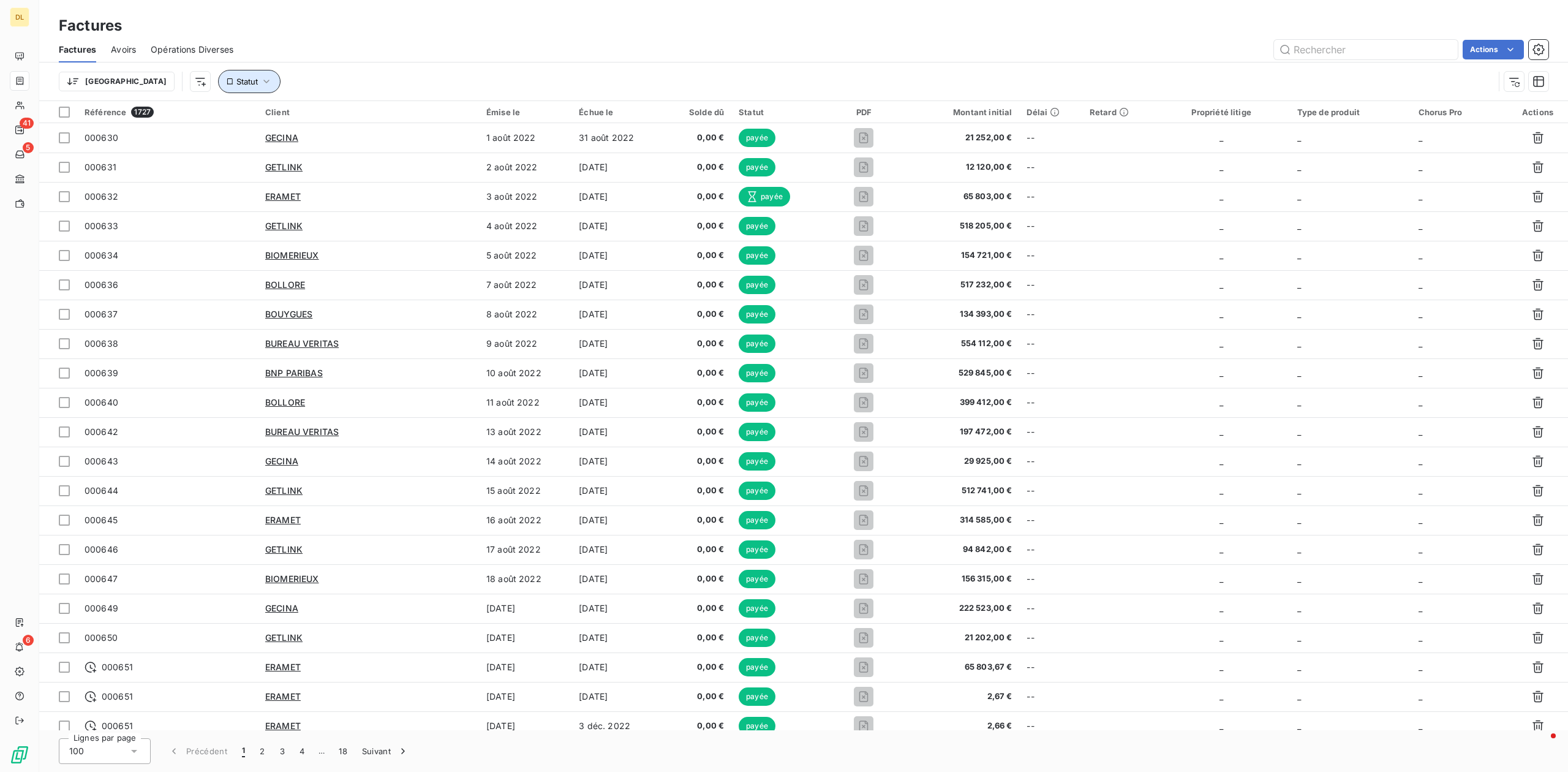
click at [237, 77] on span "Statut" at bounding box center [247, 81] width 21 height 10
click at [338, 121] on div at bounding box center [383, 113] width 176 height 26
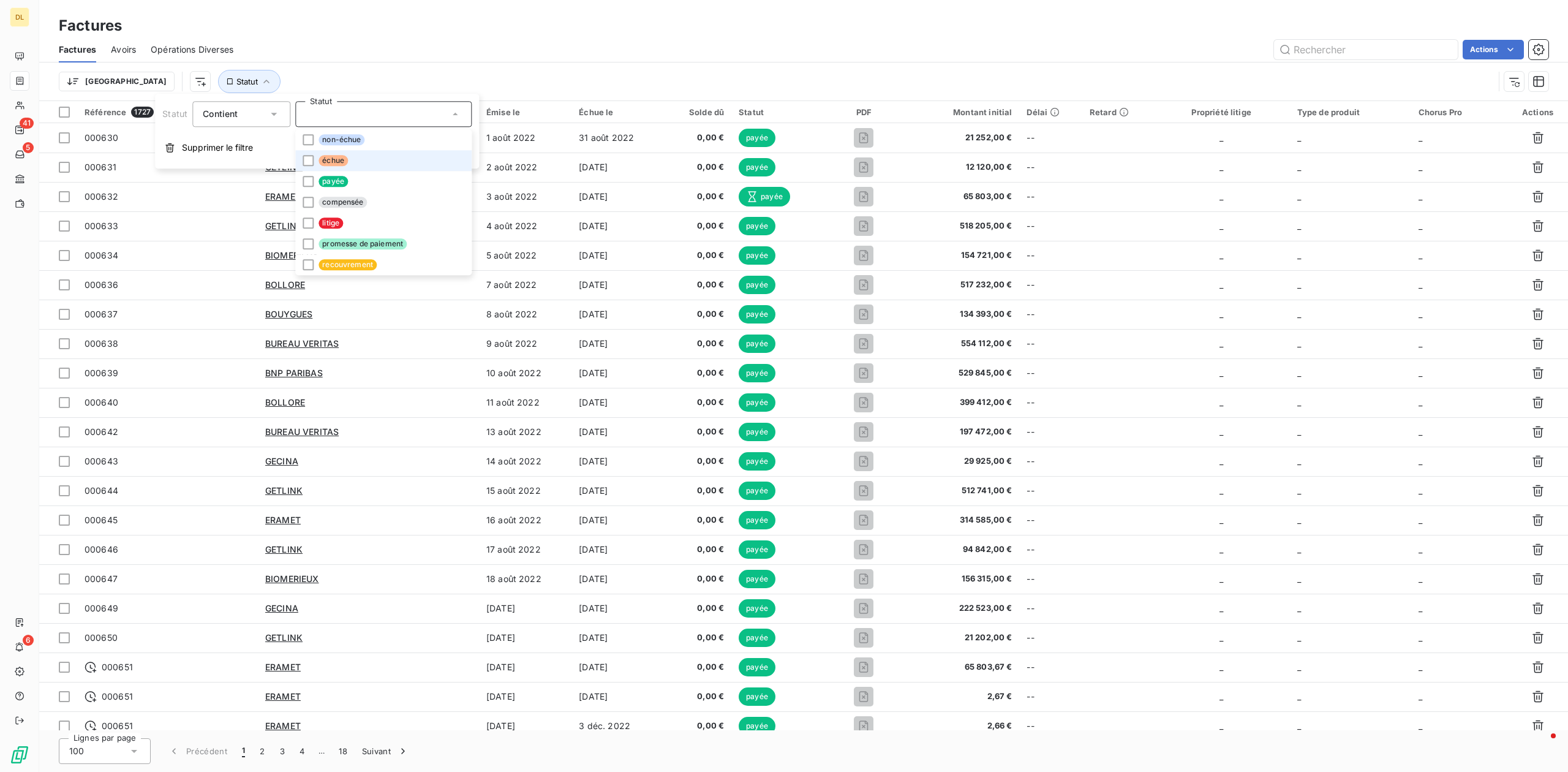
click at [332, 162] on span "échue" at bounding box center [333, 160] width 29 height 11
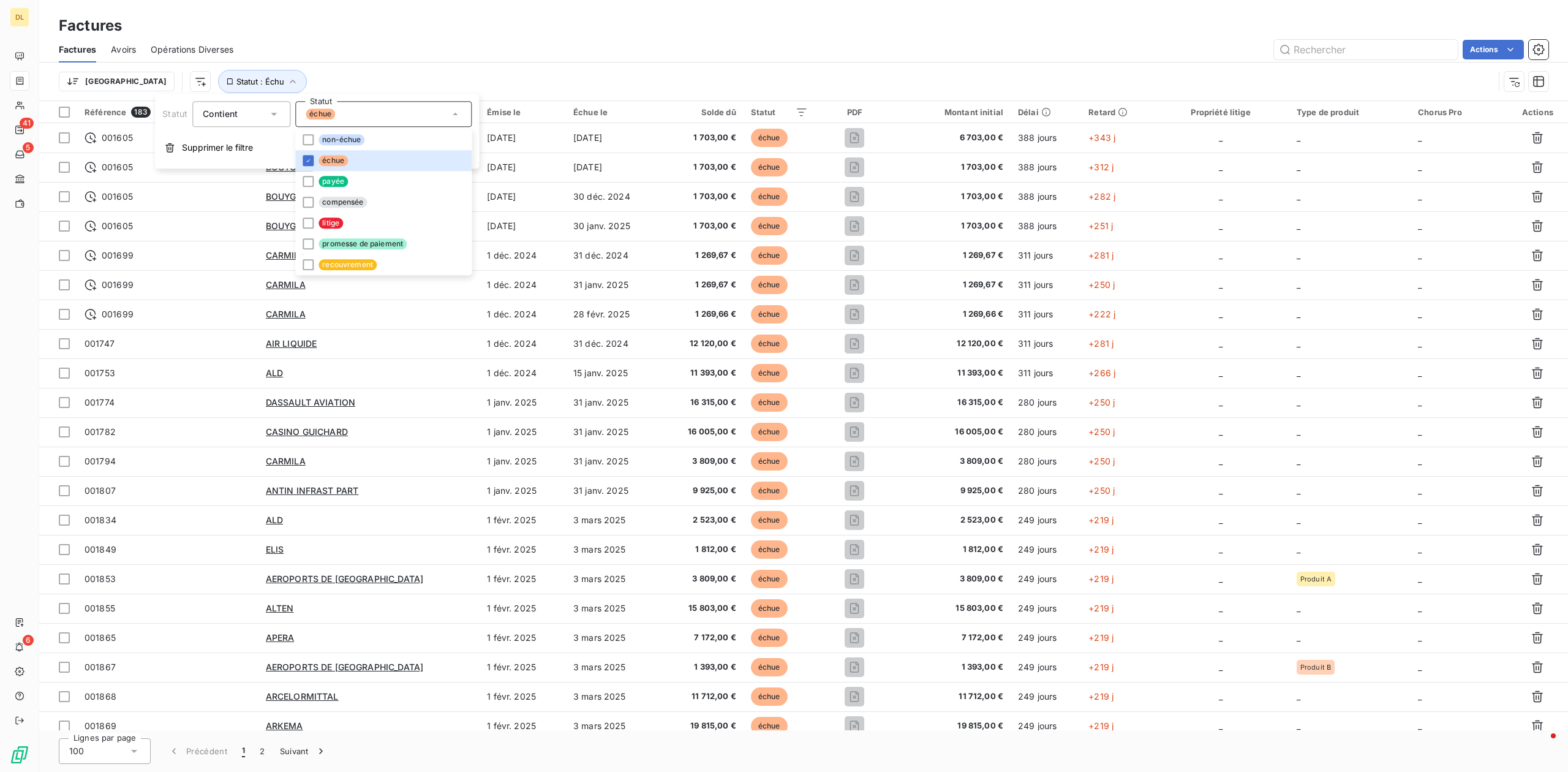
click at [598, 71] on div "Trier Statut : Échu" at bounding box center [776, 82] width 1435 height 23
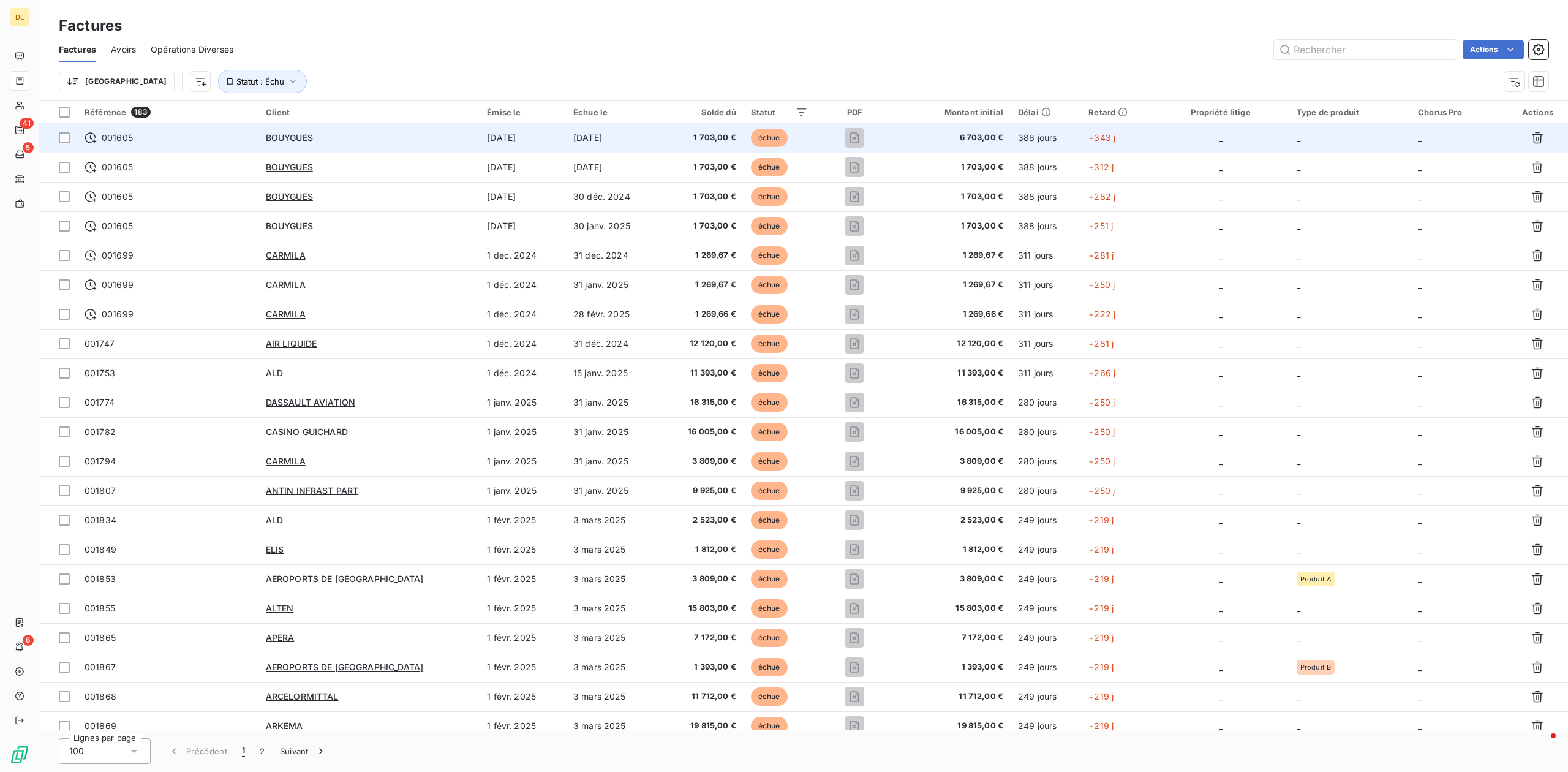
click at [668, 133] on span "1 703,00 €" at bounding box center [701, 137] width 68 height 12
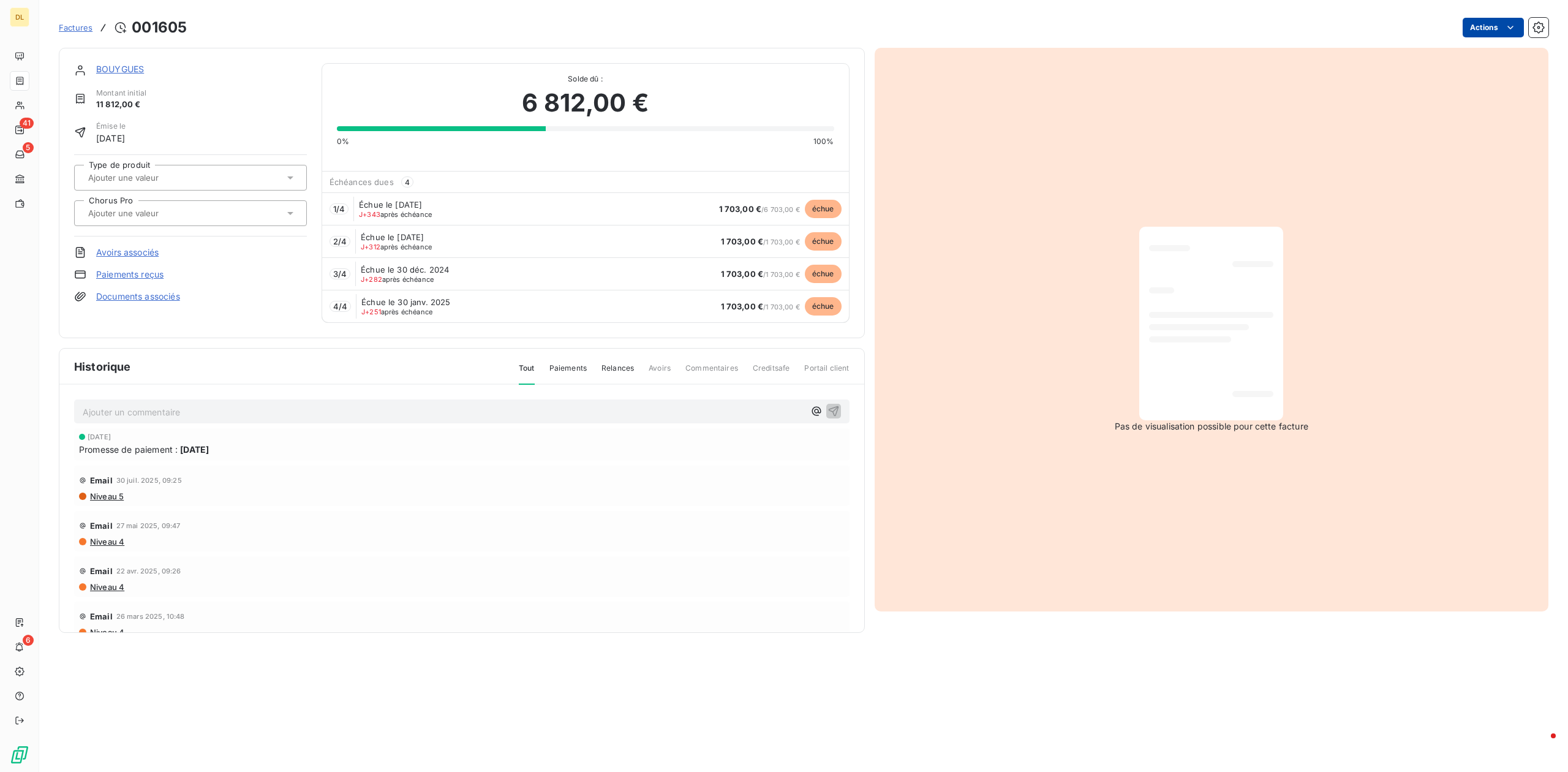
click at [1483, 27] on html "DL 41 5 6 Factures [DRIVERS_LICENSE_NUMBER] Actions BOUYGUES Montant initial 11…" at bounding box center [784, 386] width 1568 height 772
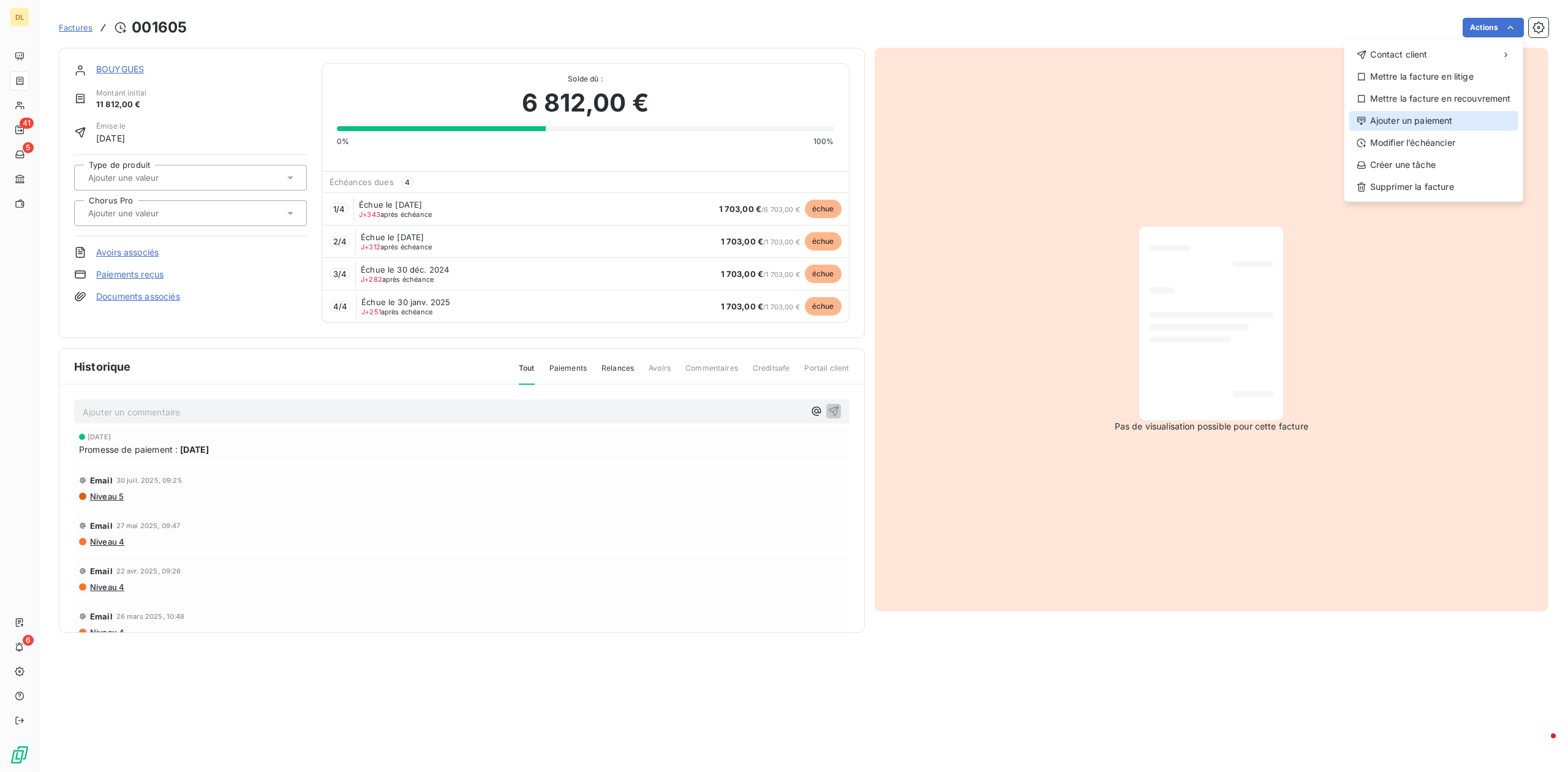
click at [1402, 121] on div "Ajouter un paiement" at bounding box center [1434, 121] width 169 height 20
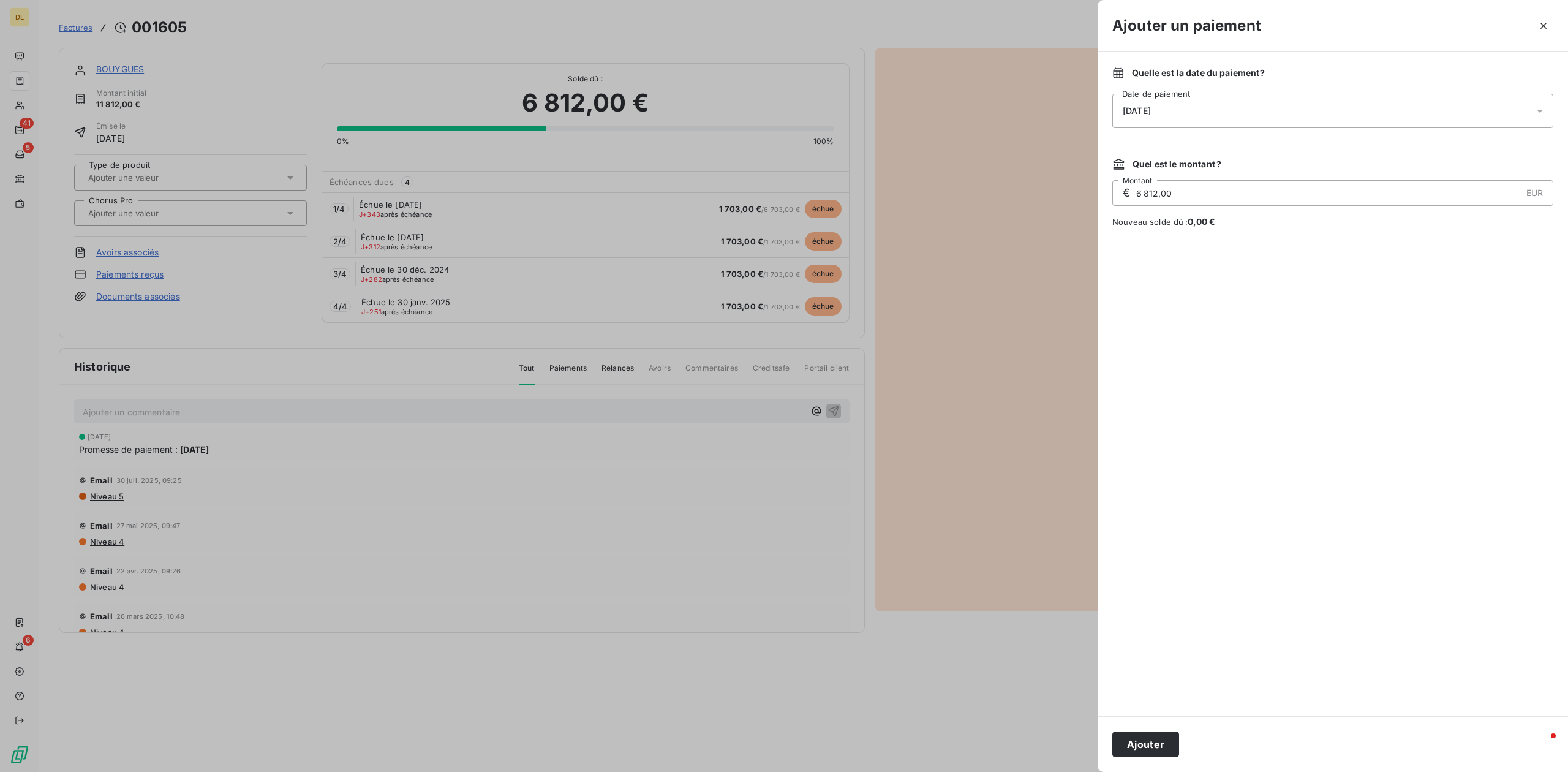
click at [1236, 121] on div "[DATE]" at bounding box center [1333, 110] width 441 height 34
click at [1201, 253] on button "15" at bounding box center [1197, 262] width 25 height 25
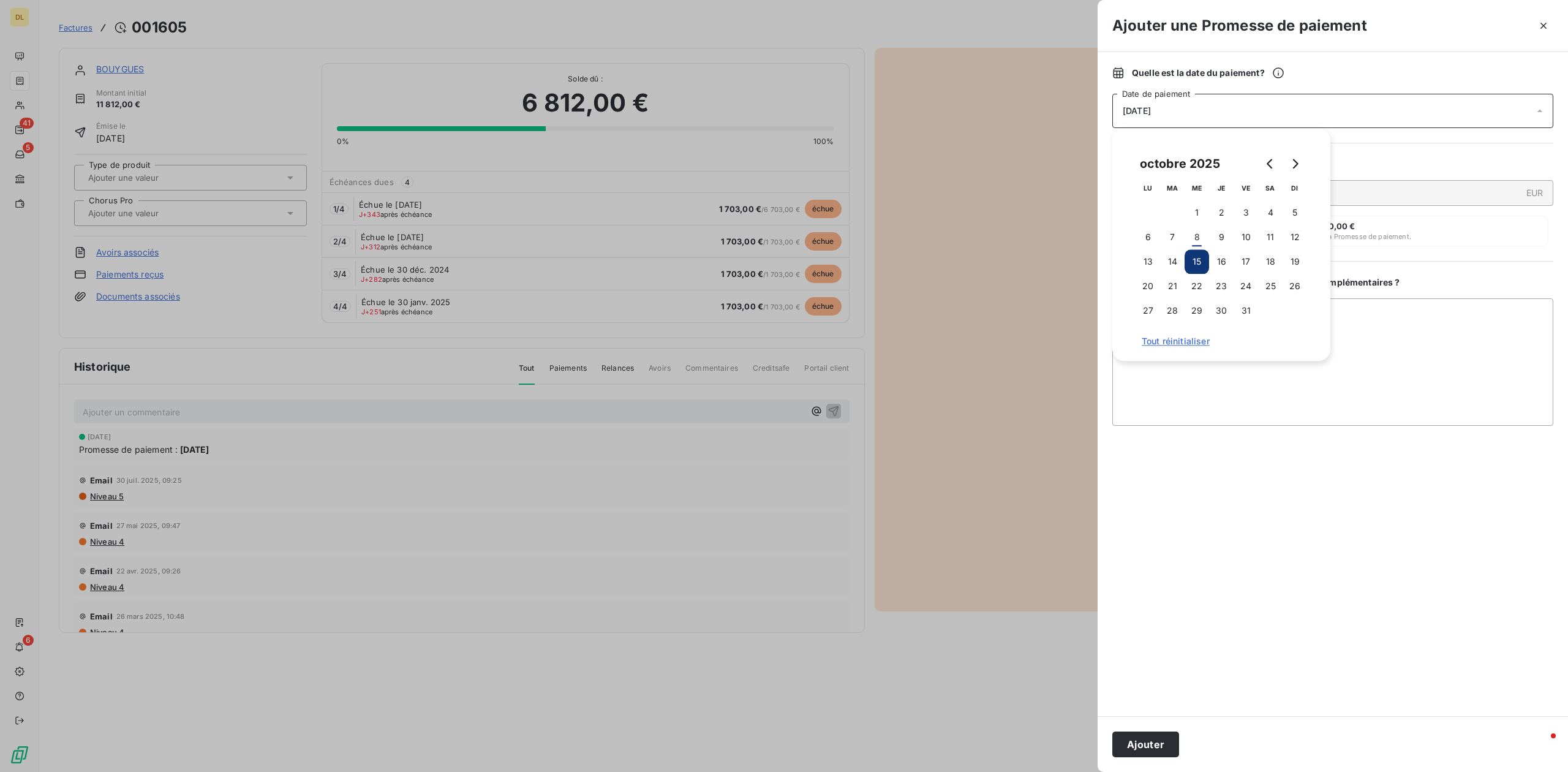
click at [1439, 253] on div "Quelle est la date du paiement ? [DATE] Date de paiement Quel est le montant ? …" at bounding box center [1333, 384] width 471 height 665
click at [1127, 185] on div "€ 6 812,00 EUR Montant" at bounding box center [1333, 192] width 441 height 26
click at [1218, 108] on div "[DATE]" at bounding box center [1333, 110] width 441 height 34
click at [1201, 241] on button "8" at bounding box center [1197, 238] width 25 height 25
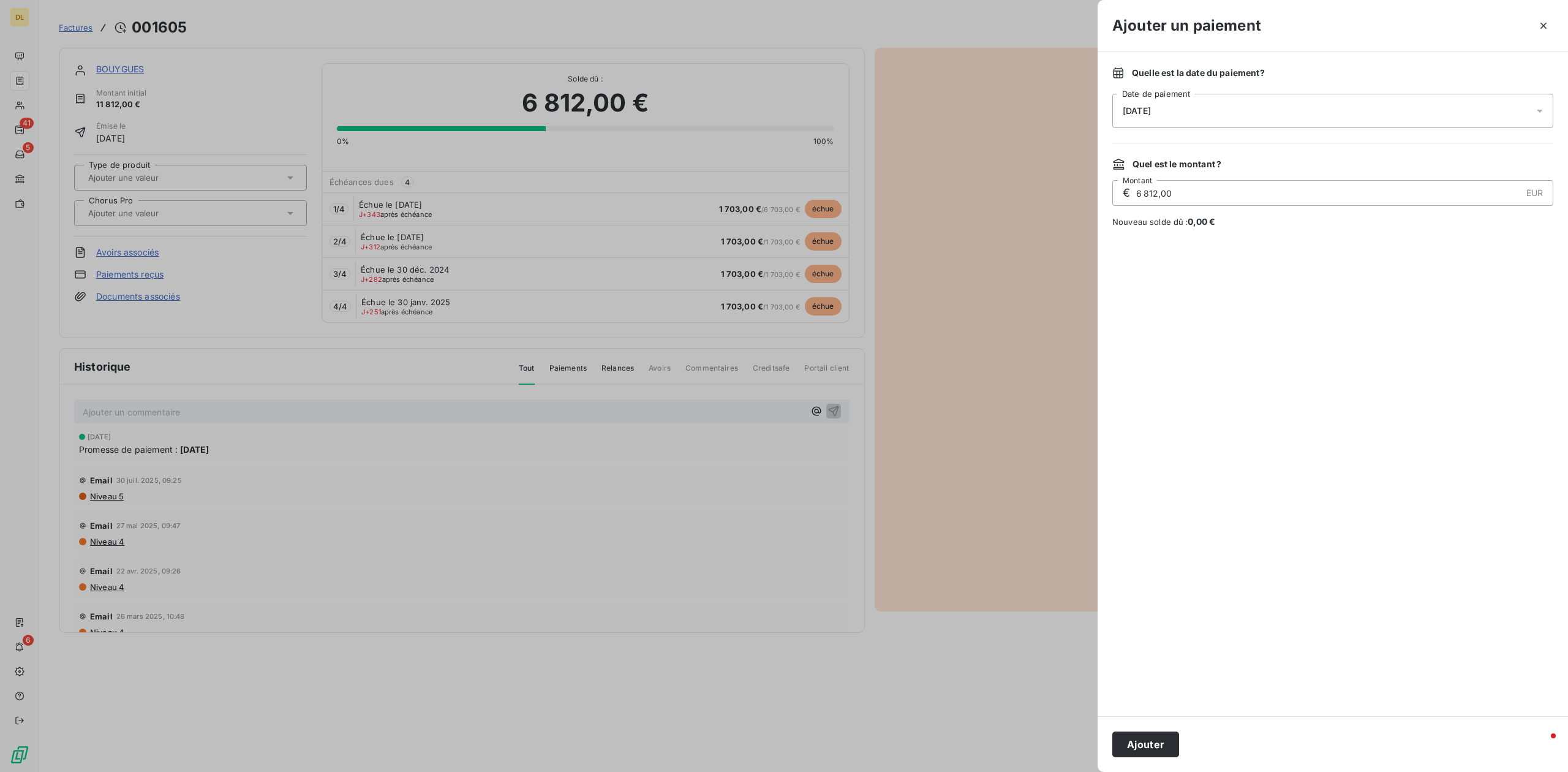
click at [1376, 180] on div "€ 6 812,00 EUR Montant" at bounding box center [1333, 192] width 441 height 26
click at [1157, 200] on input "6 812,00" at bounding box center [1328, 193] width 386 height 25
drag, startPoint x: 1157, startPoint y: 199, endPoint x: 1132, endPoint y: 196, distance: 25.2
click at [1132, 196] on div "€ 6 812,00 EUR Montant" at bounding box center [1333, 192] width 441 height 26
click at [1224, 194] on input "6 812,00" at bounding box center [1328, 193] width 386 height 25
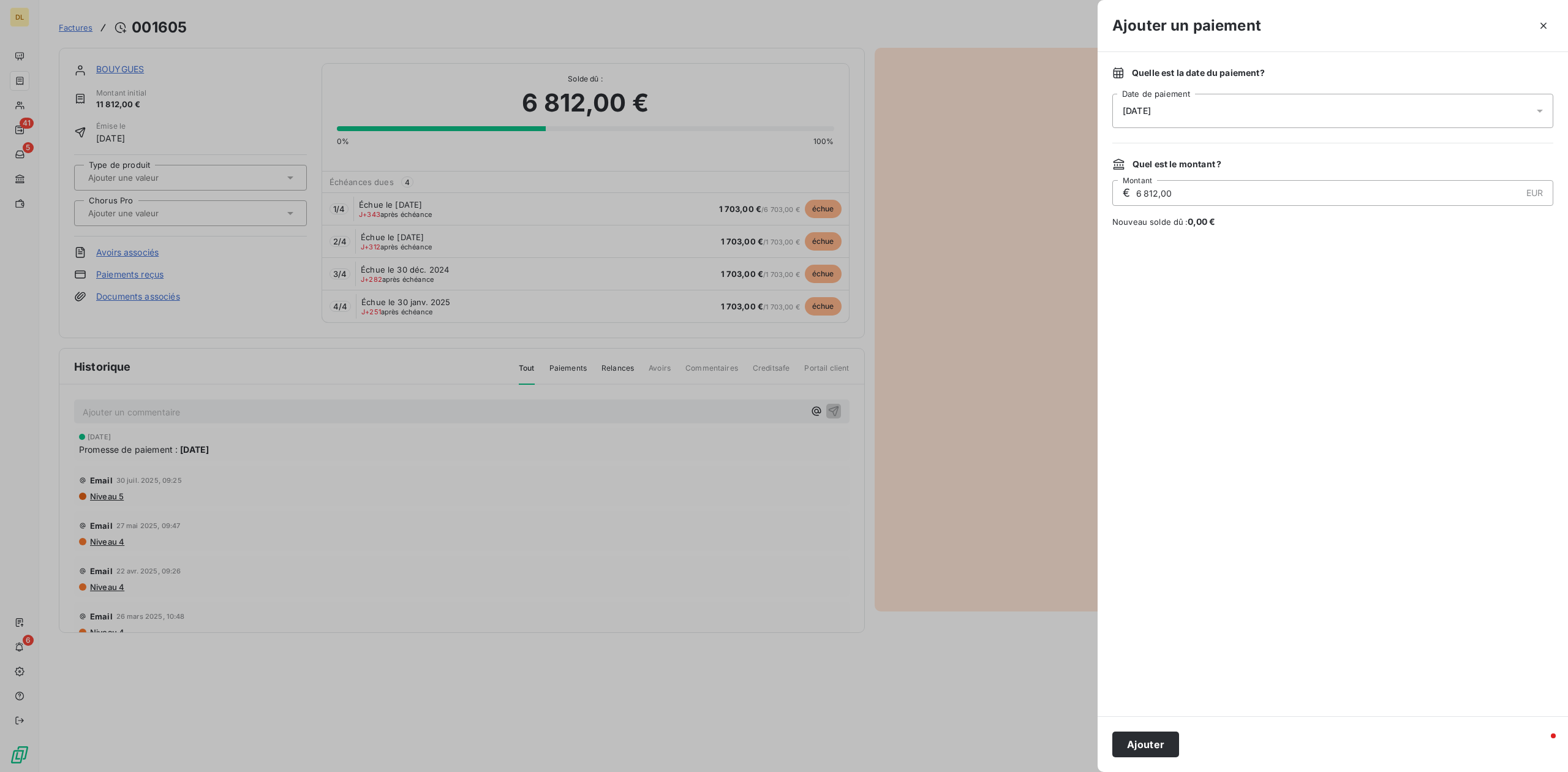
click at [1192, 111] on div "[DATE]" at bounding box center [1333, 110] width 441 height 34
click at [1200, 268] on button "15" at bounding box center [1197, 262] width 25 height 25
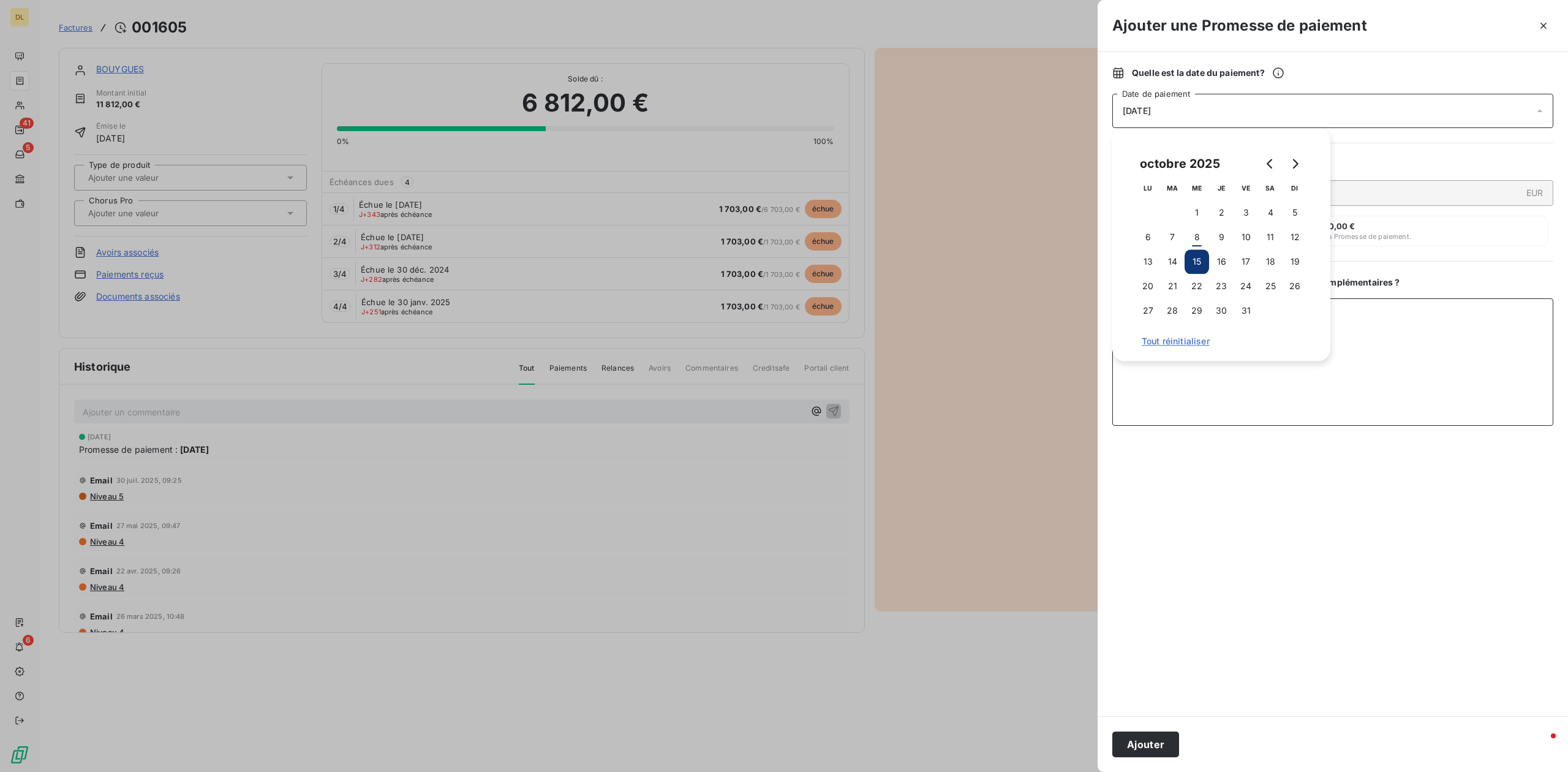
click at [1268, 395] on textarea "Ajouter un commentaire ( facultatif )" at bounding box center [1333, 362] width 441 height 127
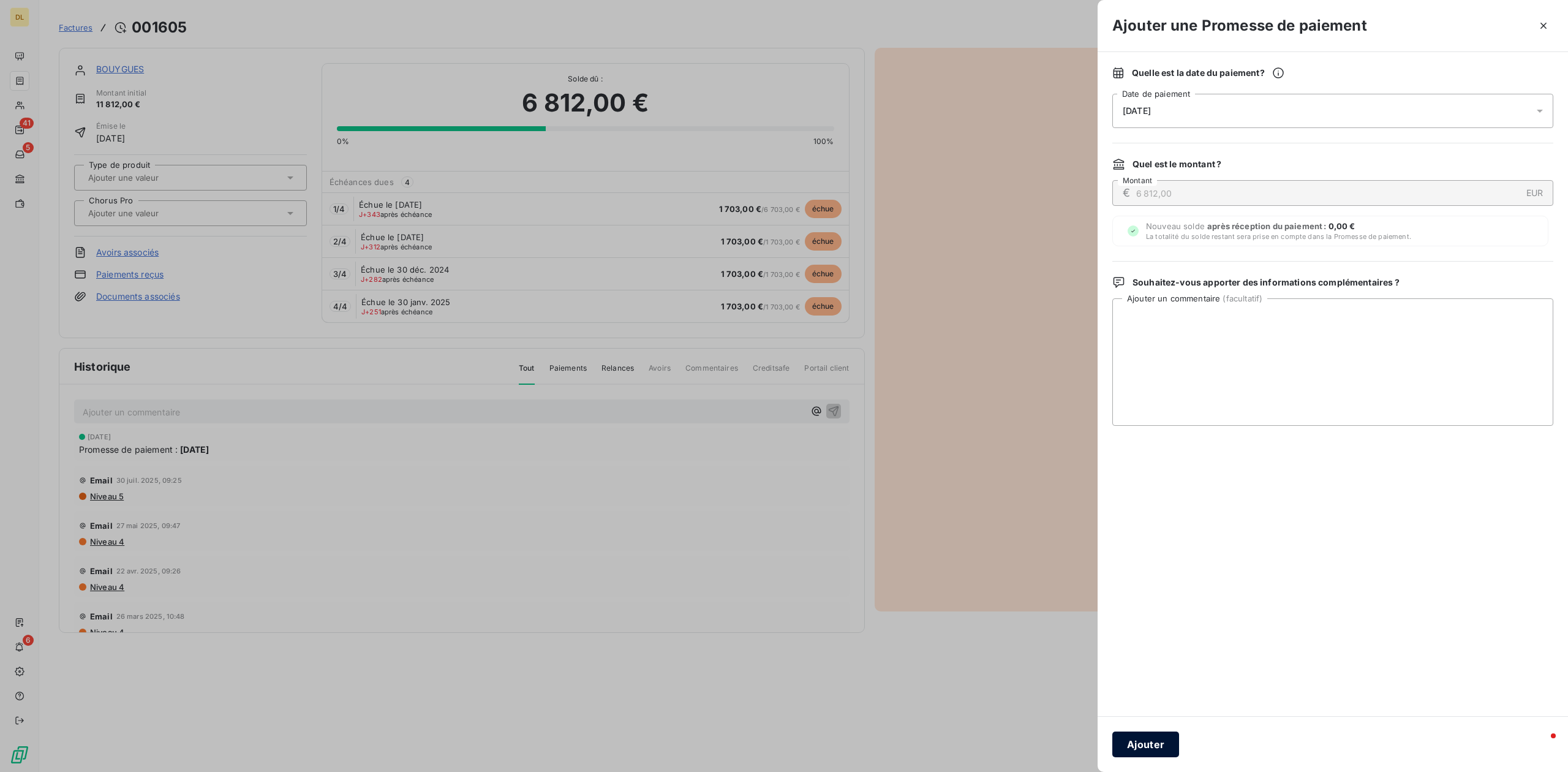
click at [1122, 751] on button "Ajouter" at bounding box center [1145, 744] width 66 height 26
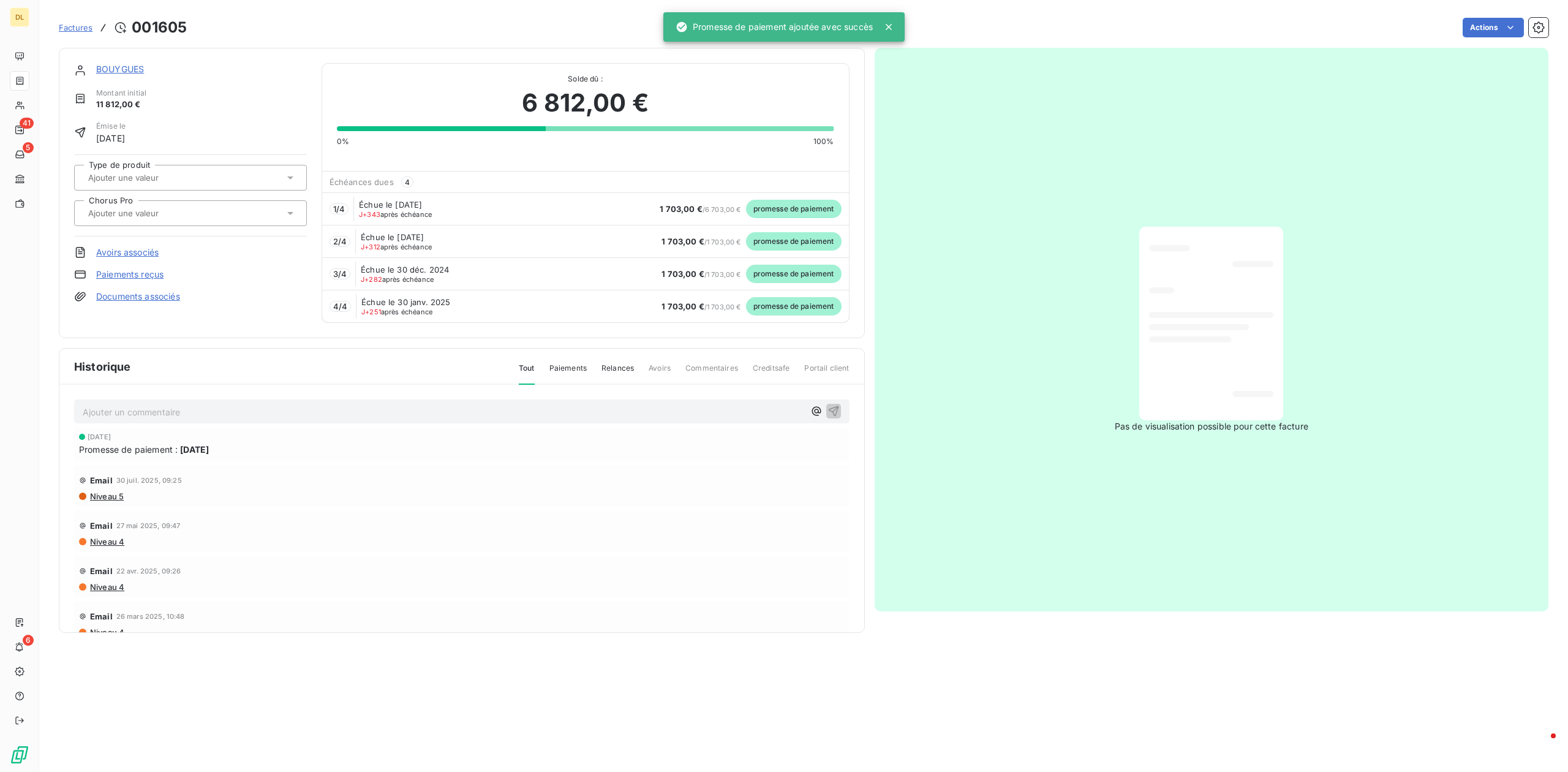
click at [804, 212] on span "promesse de paiement" at bounding box center [793, 208] width 96 height 18
click at [136, 279] on link "Paiements reçus" at bounding box center [130, 274] width 67 height 12
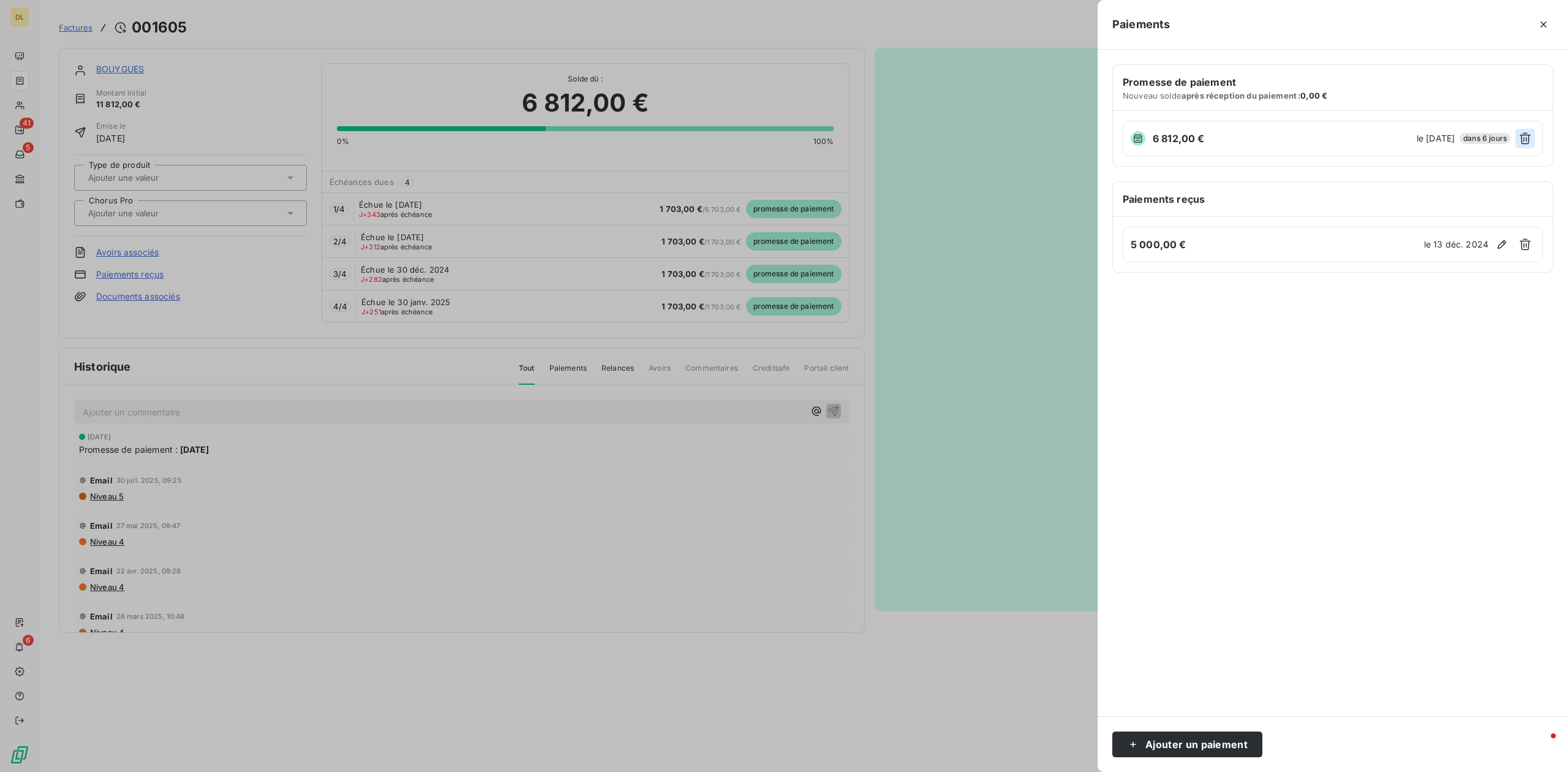
click at [1523, 140] on icon "button" at bounding box center [1525, 139] width 11 height 12
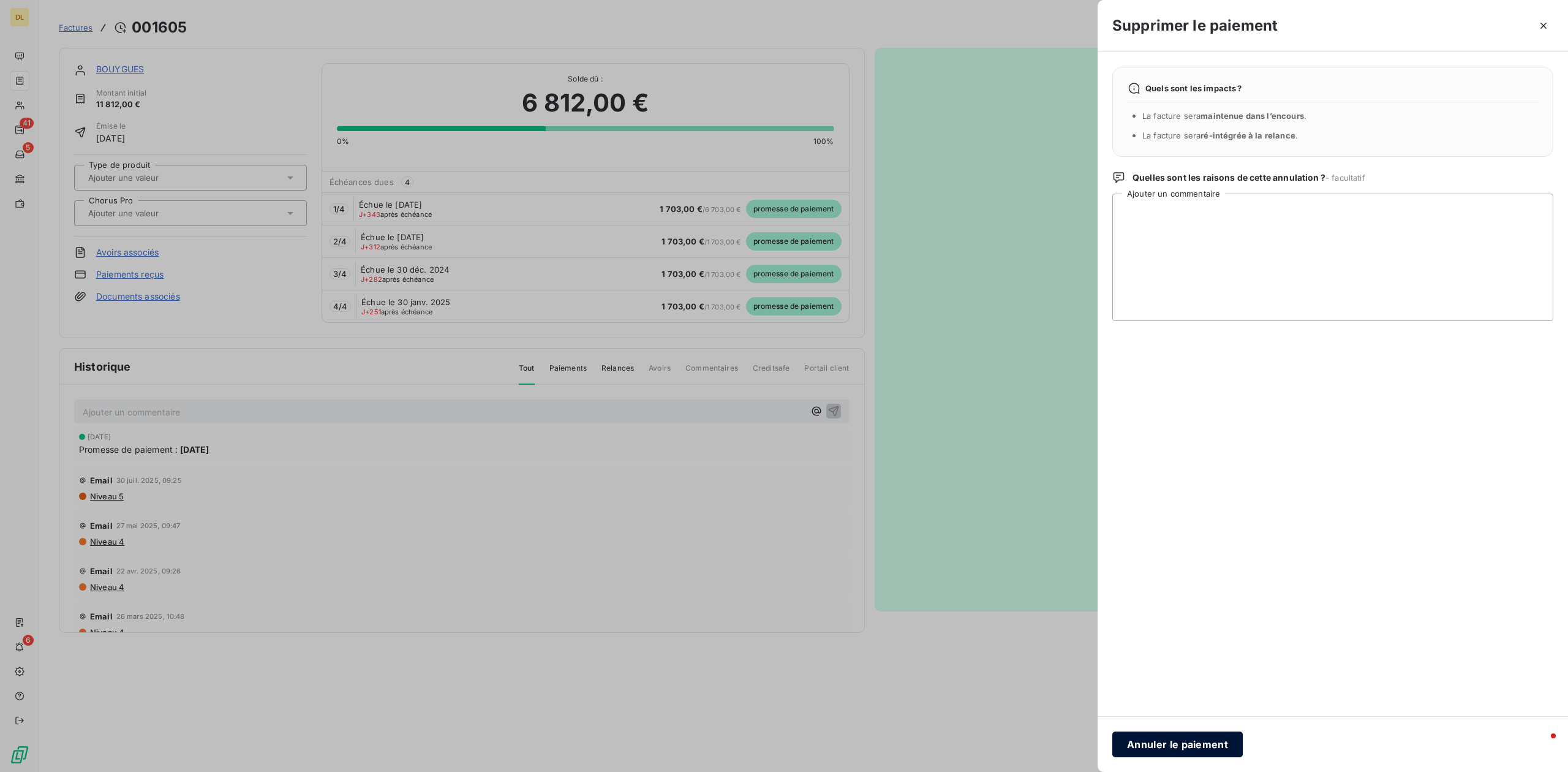
click at [1170, 751] on button "Annuler le paiement" at bounding box center [1177, 744] width 131 height 26
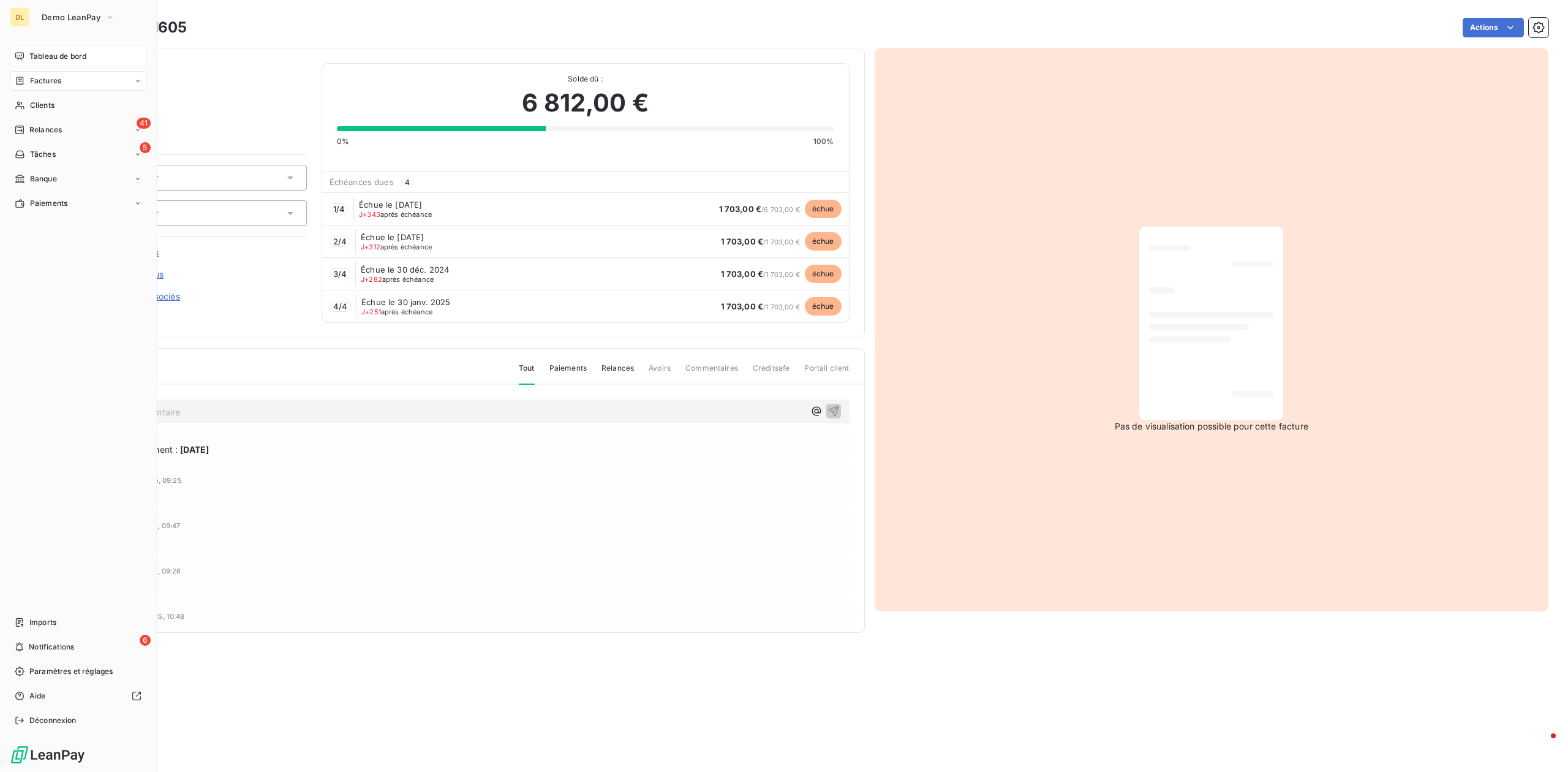
click at [32, 56] on span "Tableau de bord" at bounding box center [58, 56] width 57 height 11
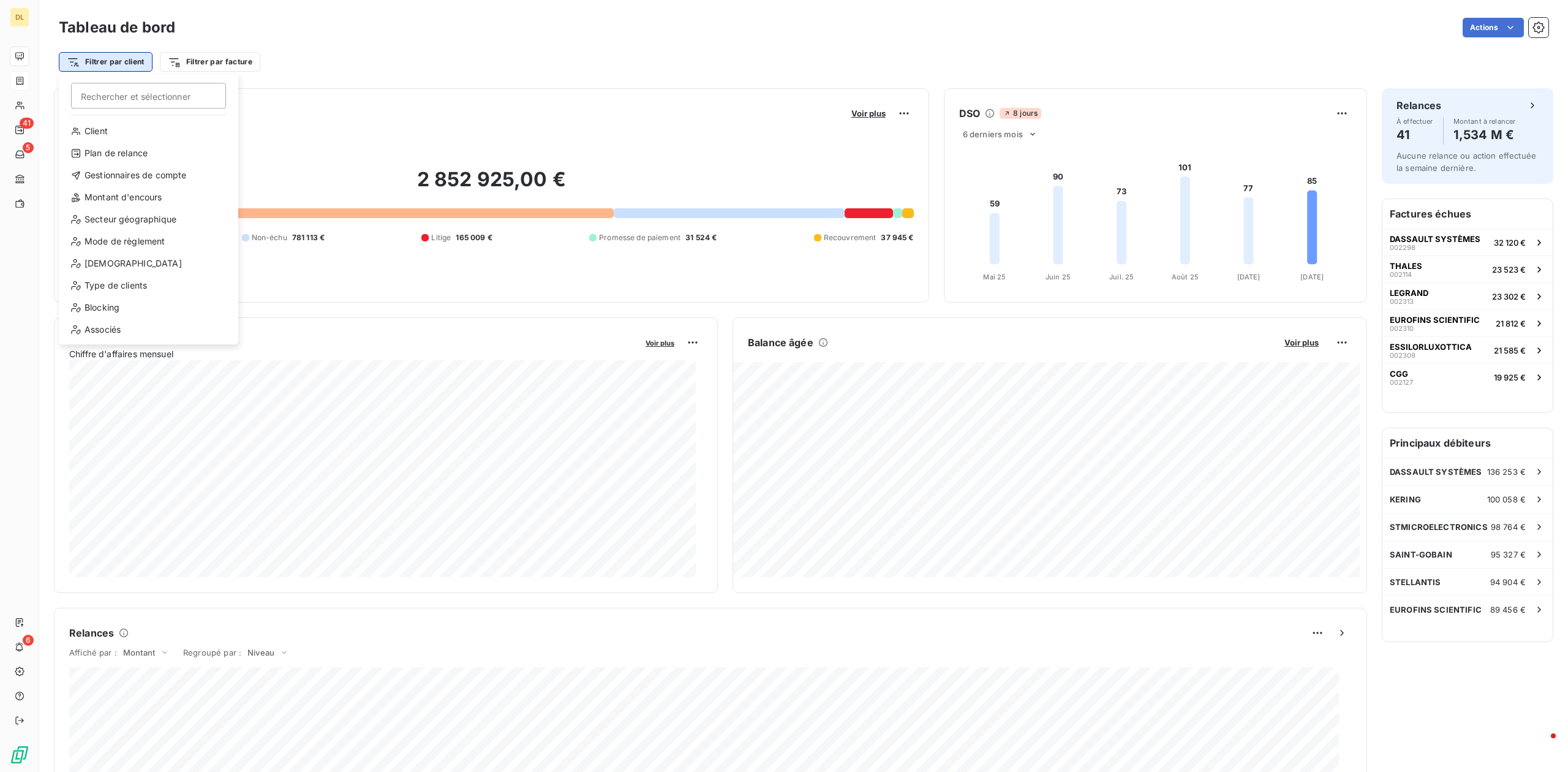
click at [127, 70] on html "DL 41 5 6 Tableau de bord Actions Filtrer par client Rechercher et sélectionner…" at bounding box center [784, 386] width 1568 height 772
click at [161, 326] on div "Associés" at bounding box center [148, 330] width 170 height 20
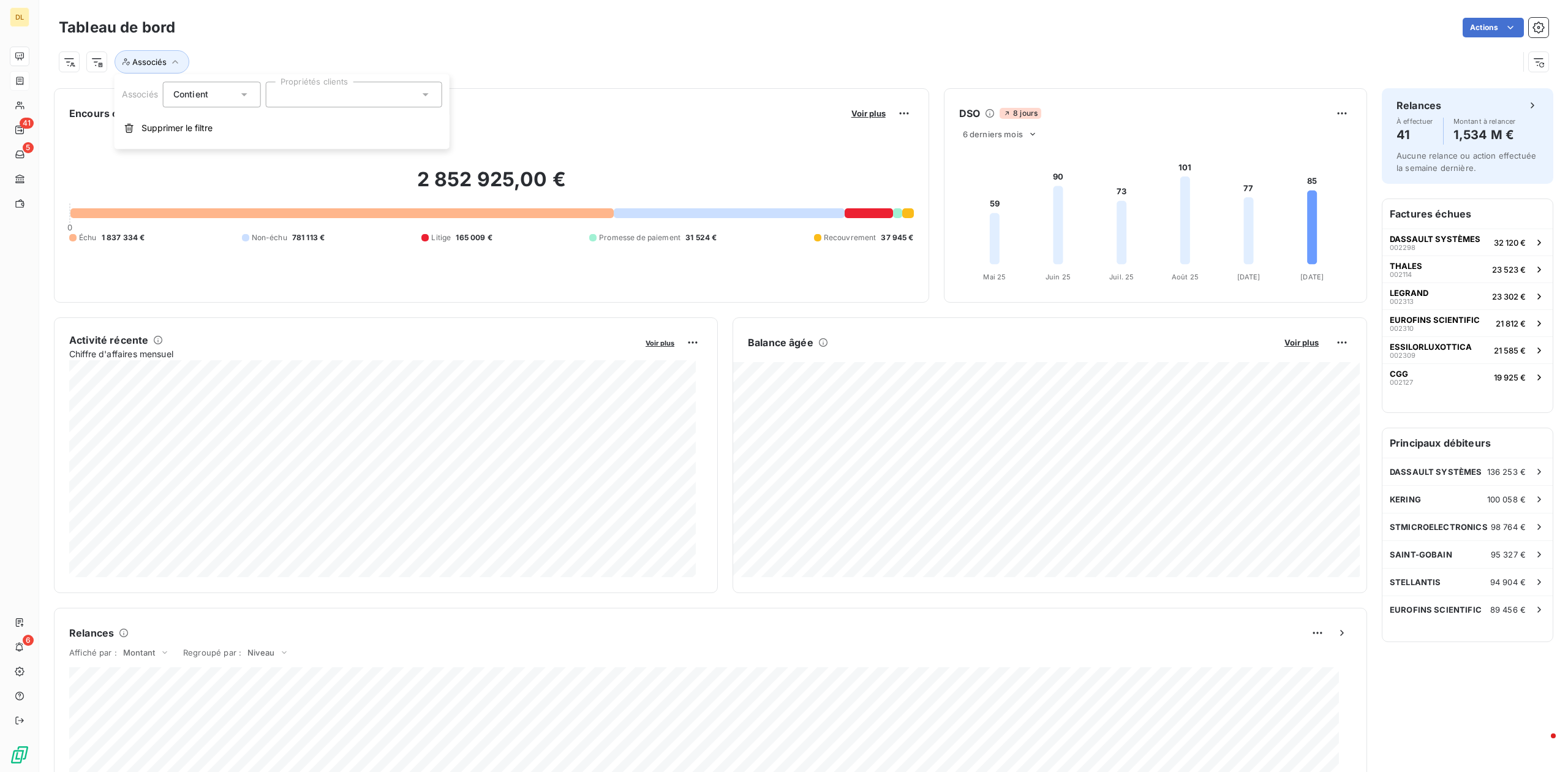
click at [382, 103] on div at bounding box center [354, 94] width 176 height 26
click at [584, 54] on div "Associés" at bounding box center [788, 62] width 1460 height 23
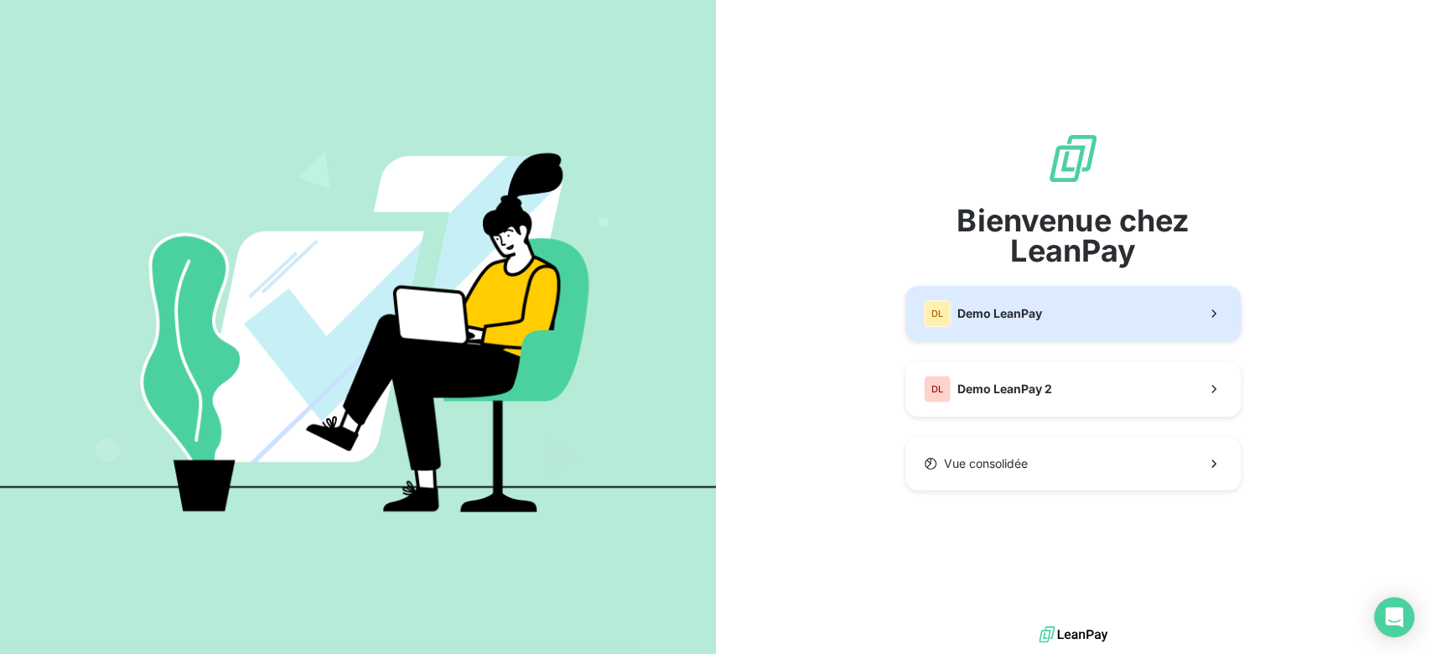
click at [1013, 322] on div "DL Demo LeanPay" at bounding box center [983, 313] width 118 height 27
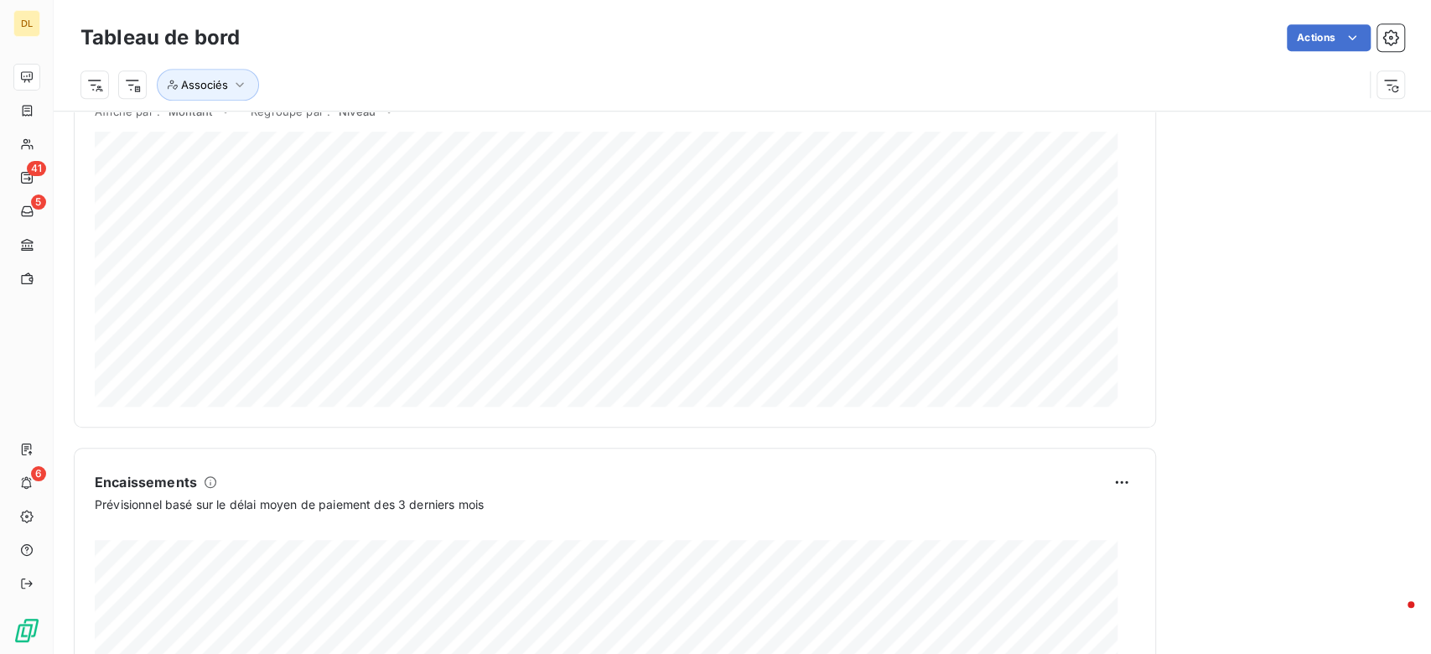
scroll to position [979, 0]
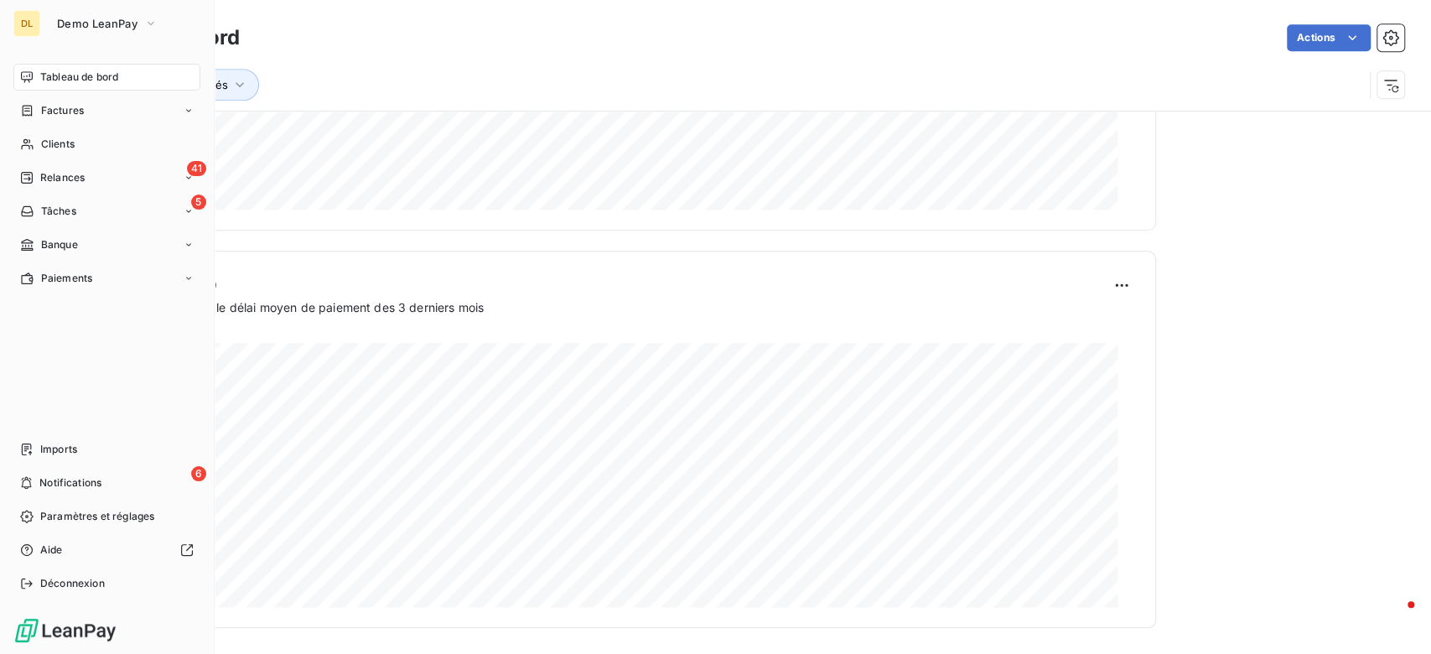
click at [78, 192] on nav "Tableau de bord Factures Clients 41 Relances 5 Tâches Banque Paiements" at bounding box center [106, 178] width 187 height 228
click at [80, 189] on div "41 Relances" at bounding box center [106, 177] width 187 height 27
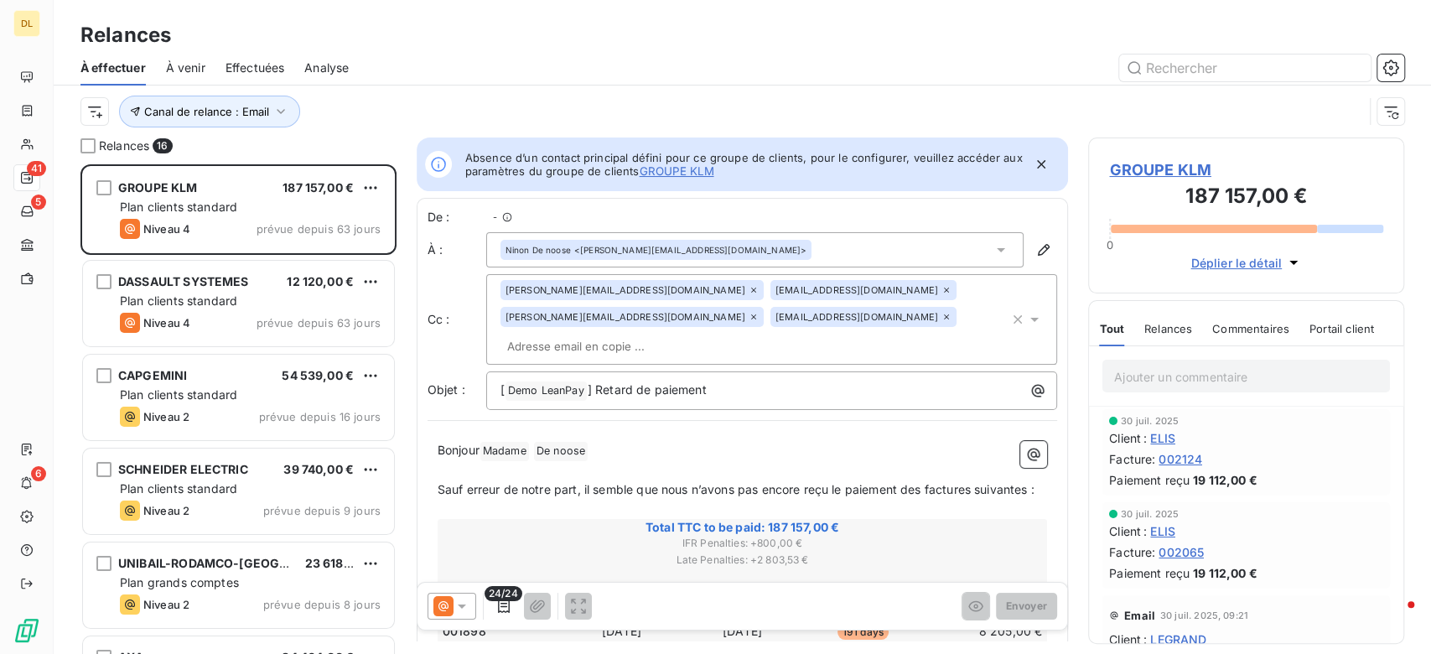
scroll to position [472, 298]
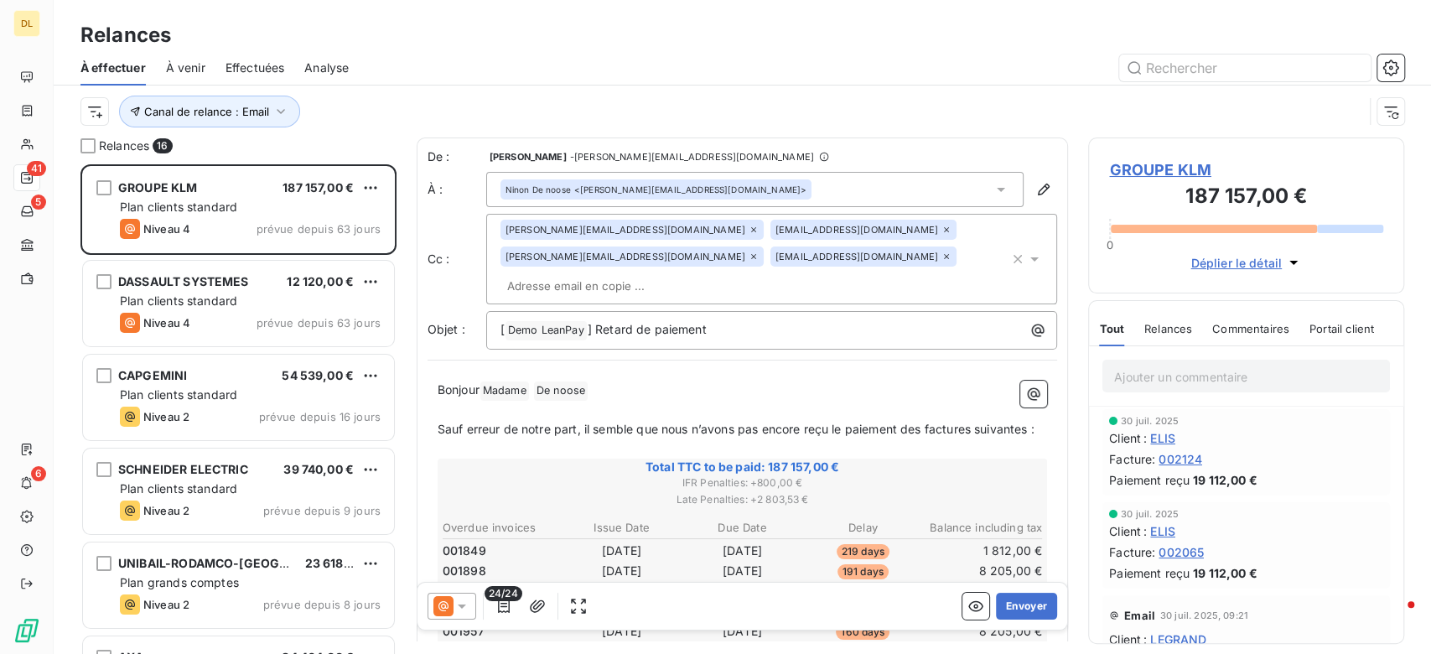
click at [320, 75] on span "Analyse" at bounding box center [326, 68] width 44 height 17
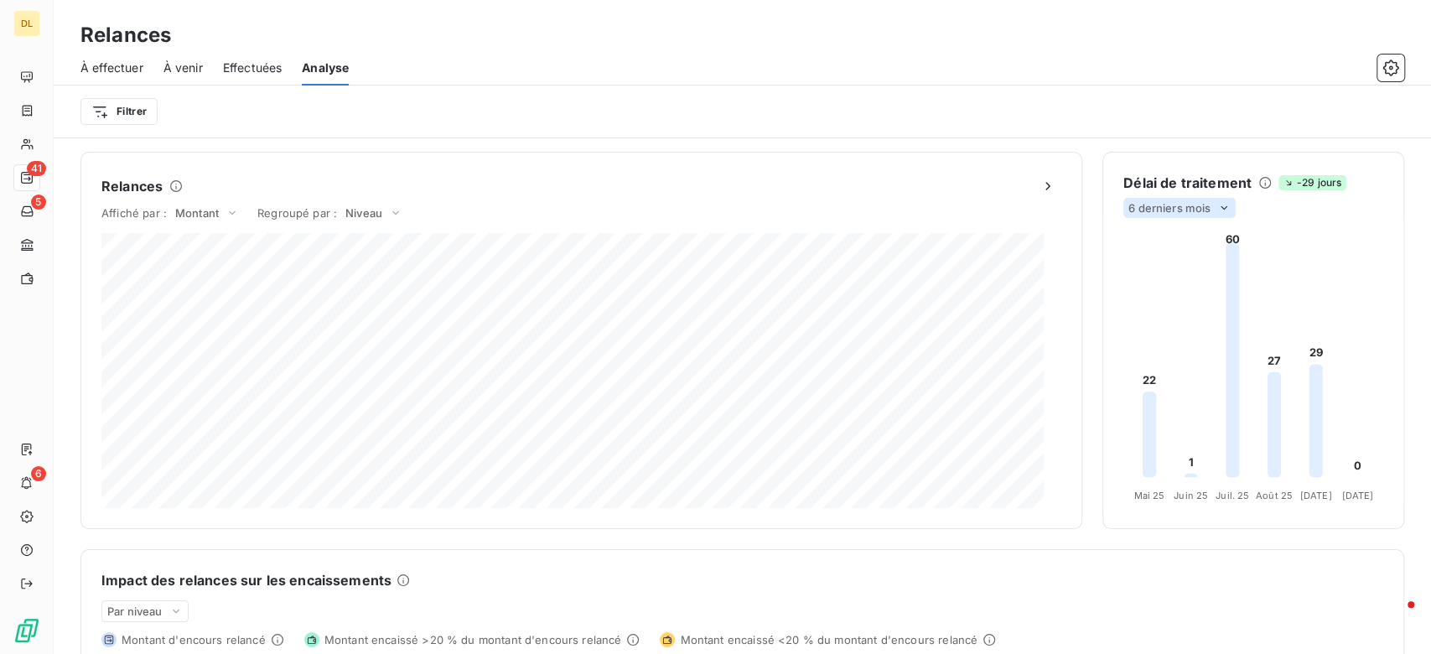
click at [1196, 209] on div "6 derniers mois" at bounding box center [1179, 208] width 112 height 20
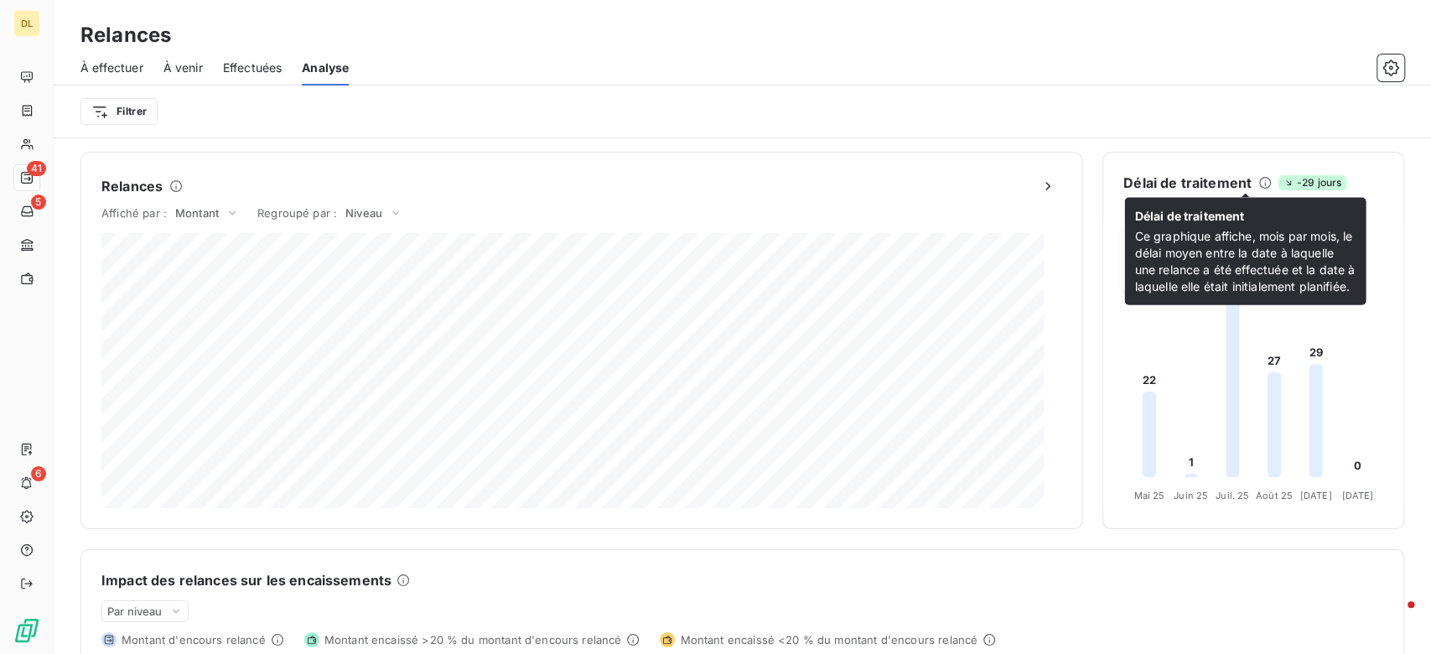
click at [1259, 184] on icon at bounding box center [1265, 183] width 12 height 12
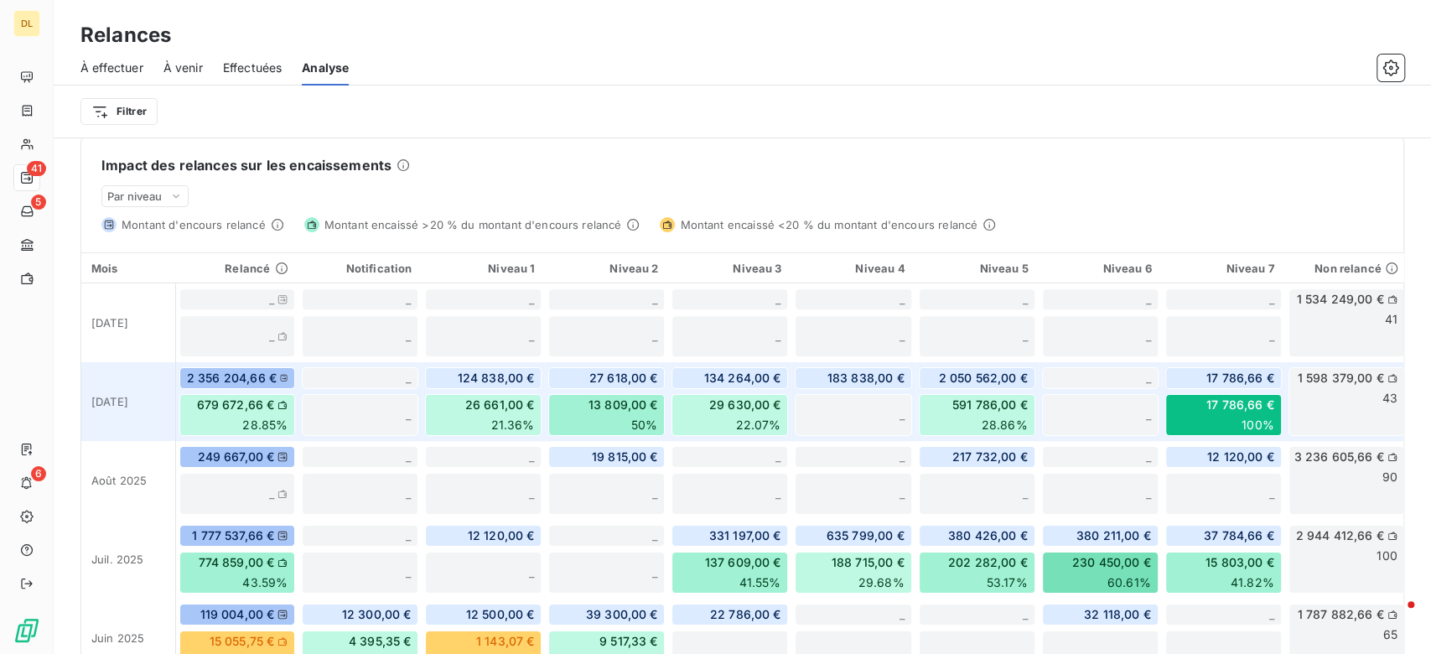
scroll to position [447, 0]
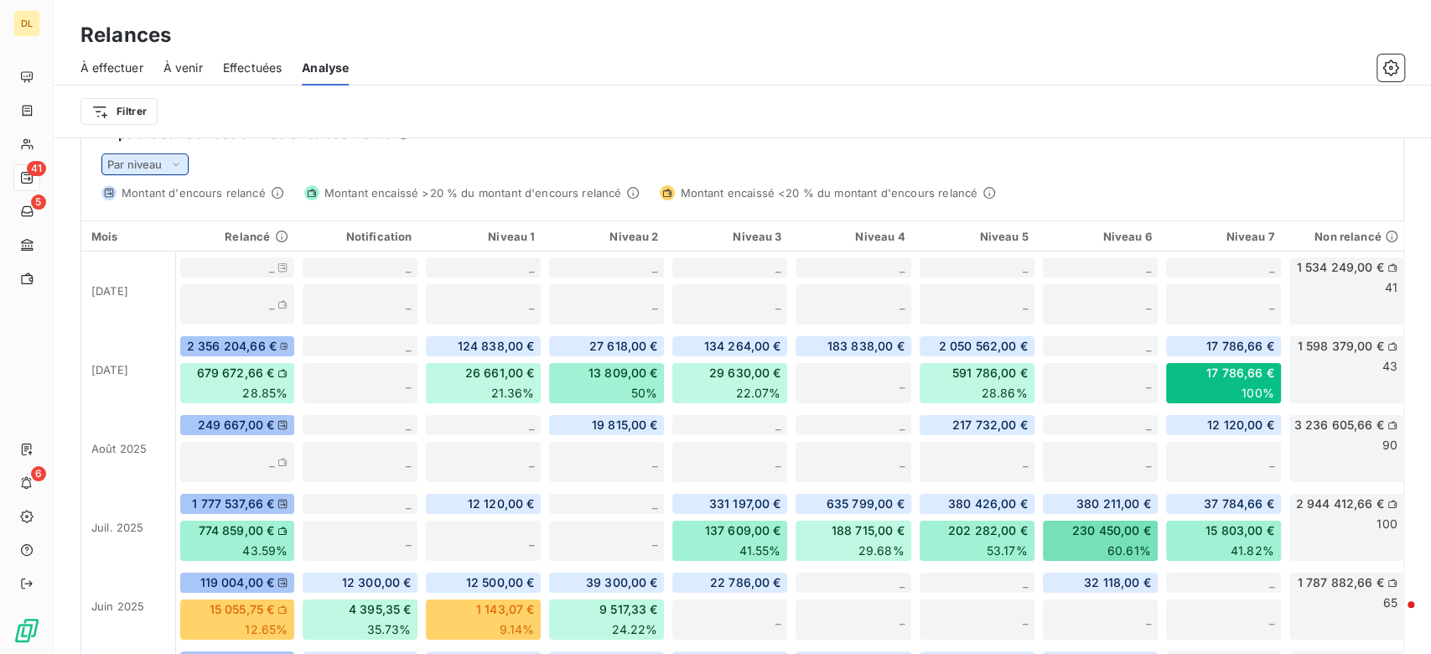
click at [174, 167] on icon at bounding box center [175, 164] width 13 height 17
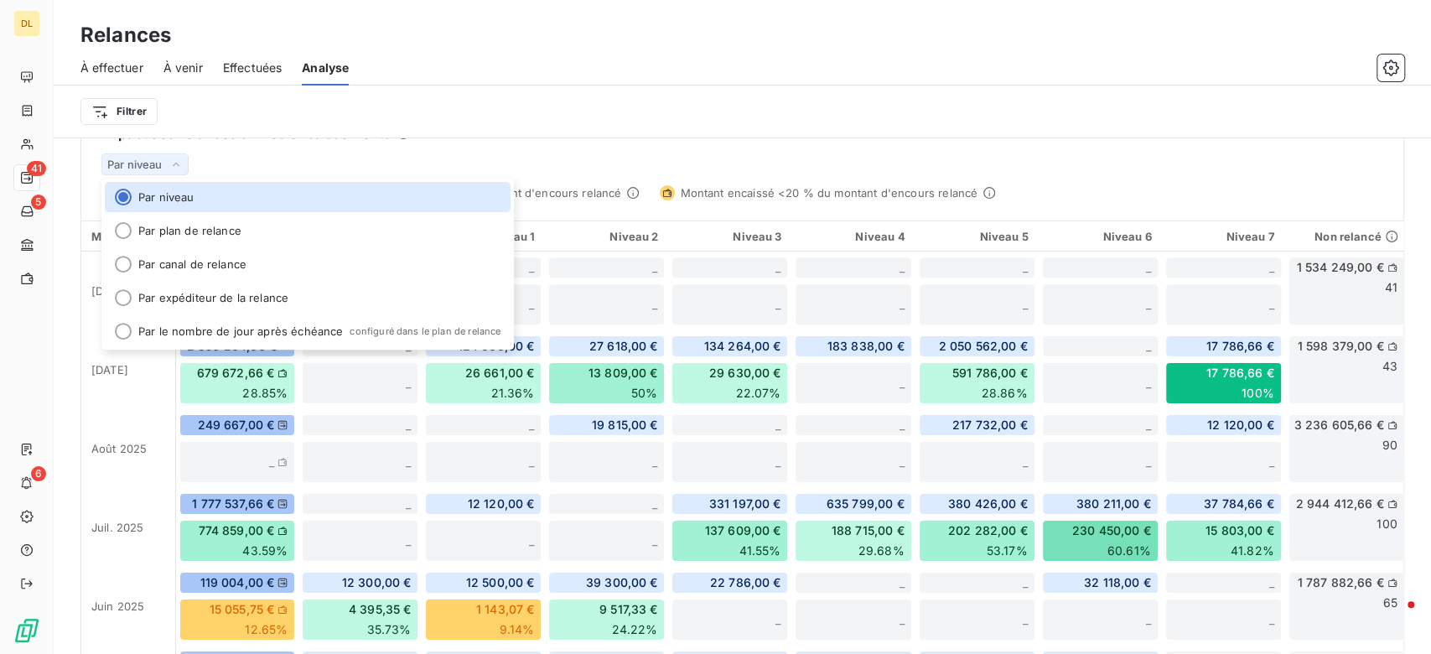
click at [623, 122] on div "Filtrer" at bounding box center [742, 112] width 1324 height 32
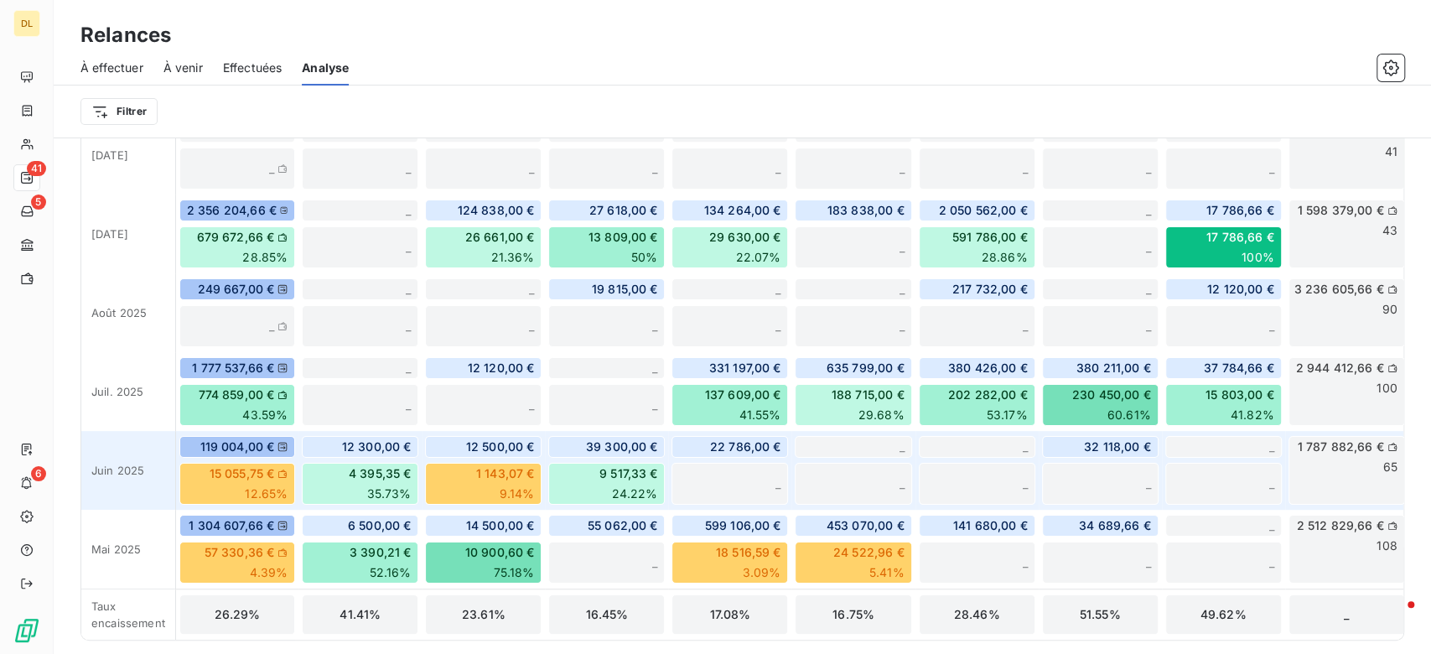
scroll to position [0, 0]
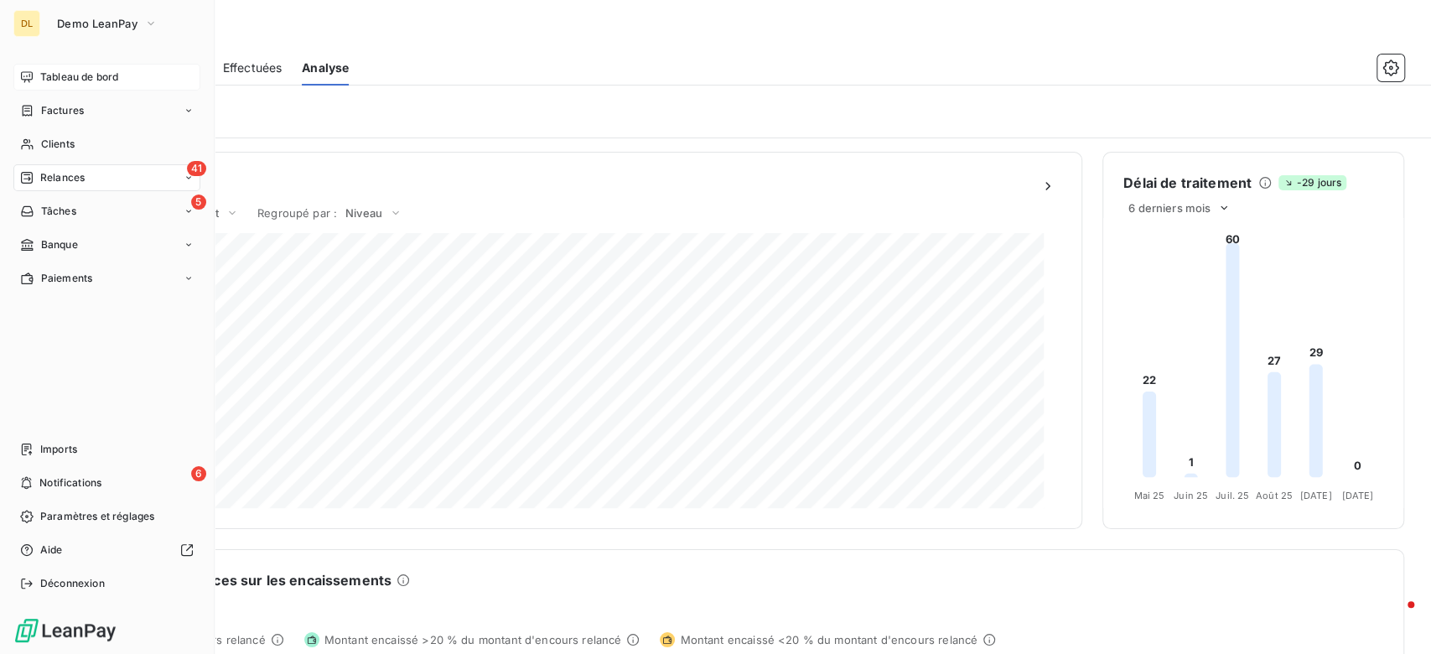
click at [40, 77] on span "Tableau de bord" at bounding box center [79, 77] width 78 height 15
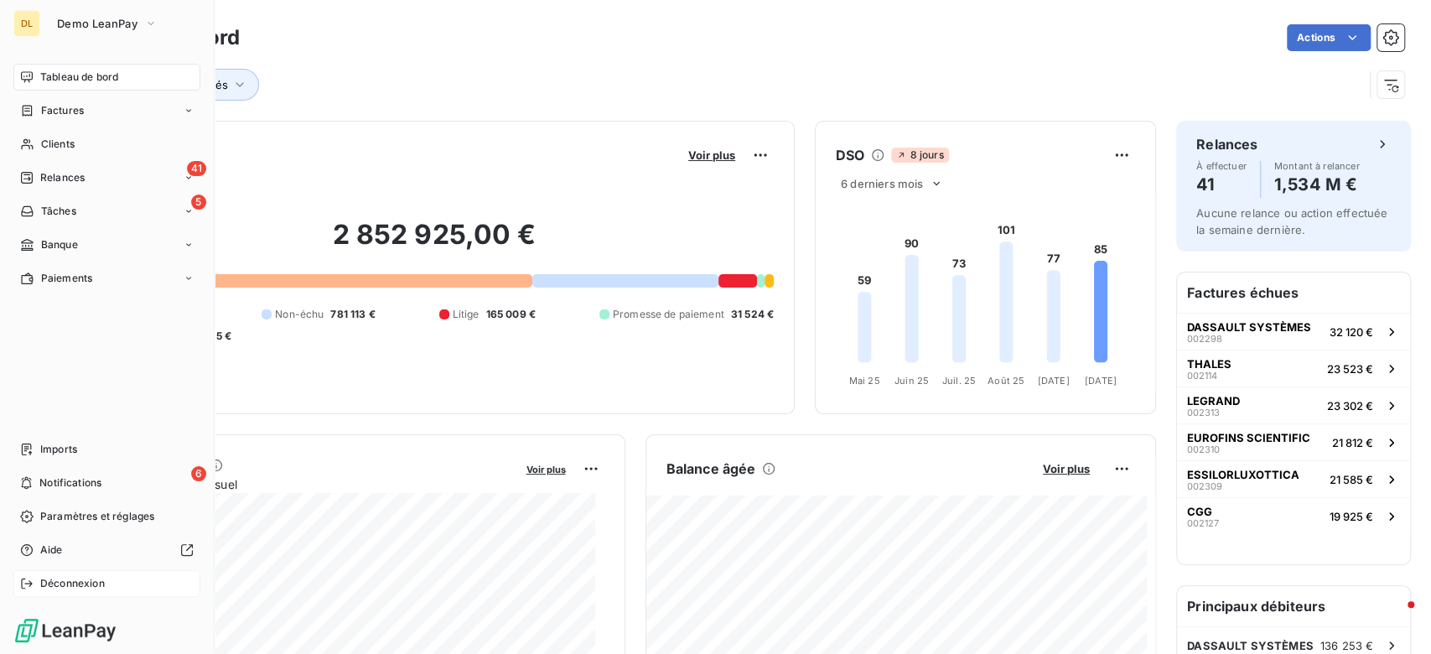
click at [109, 585] on div "Déconnexion" at bounding box center [106, 583] width 187 height 27
